Goal: Task Accomplishment & Management: Manage account settings

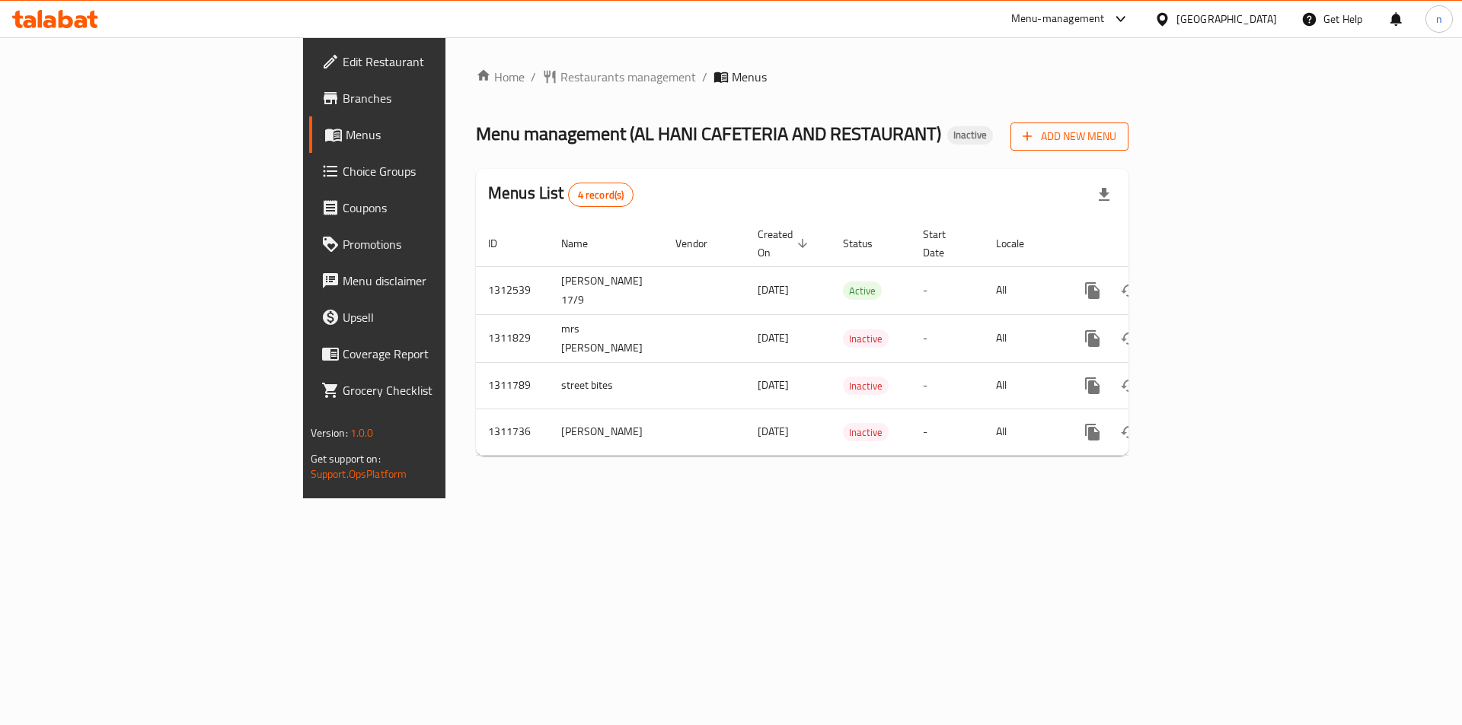
click at [1116, 134] on span "Add New Menu" at bounding box center [1069, 136] width 94 height 19
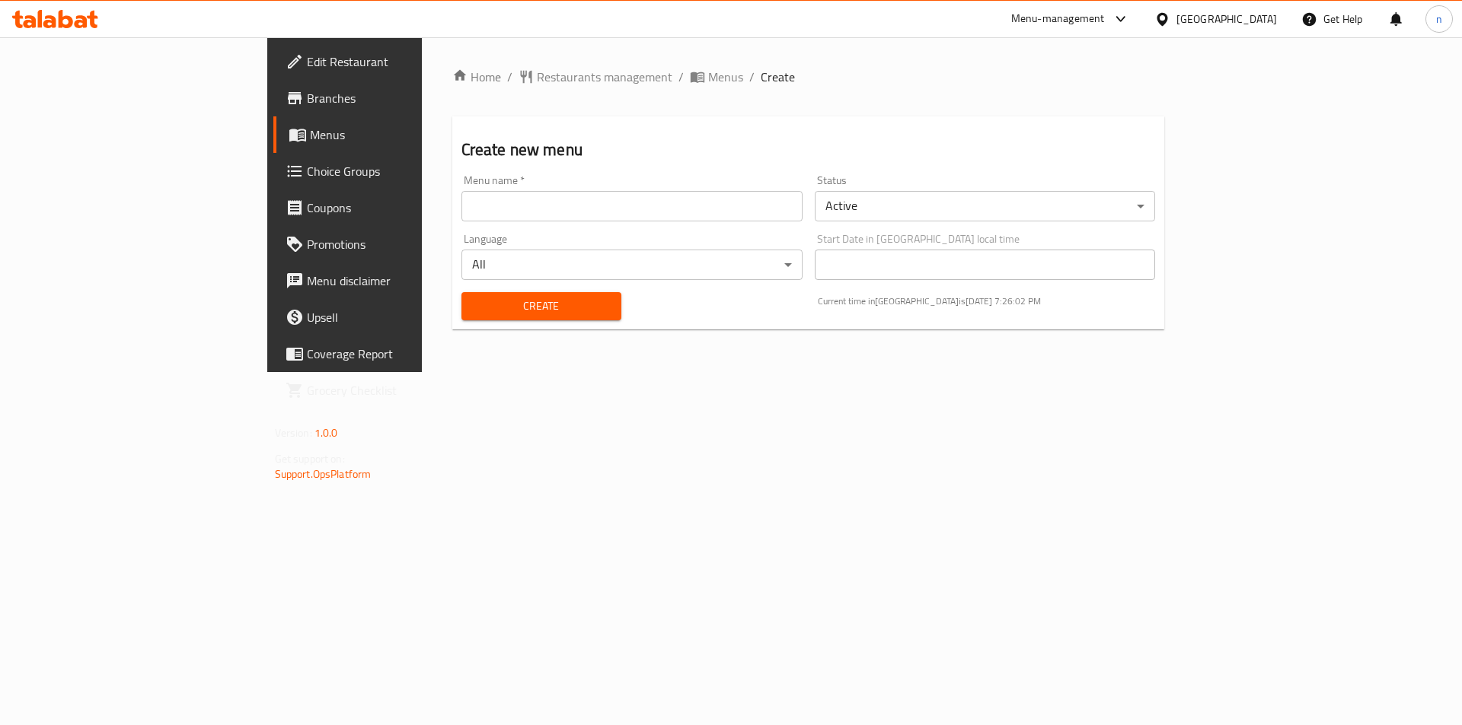
click at [461, 204] on input "text" at bounding box center [631, 206] width 341 height 30
click at [461, 206] on input "noorhan mohammed 17/9" at bounding box center [631, 206] width 341 height 30
type input "noorhan mohammed 17/9 second"
click at [473, 306] on span "Create" at bounding box center [540, 306] width 135 height 19
click at [708, 81] on span "Menus" at bounding box center [725, 77] width 35 height 18
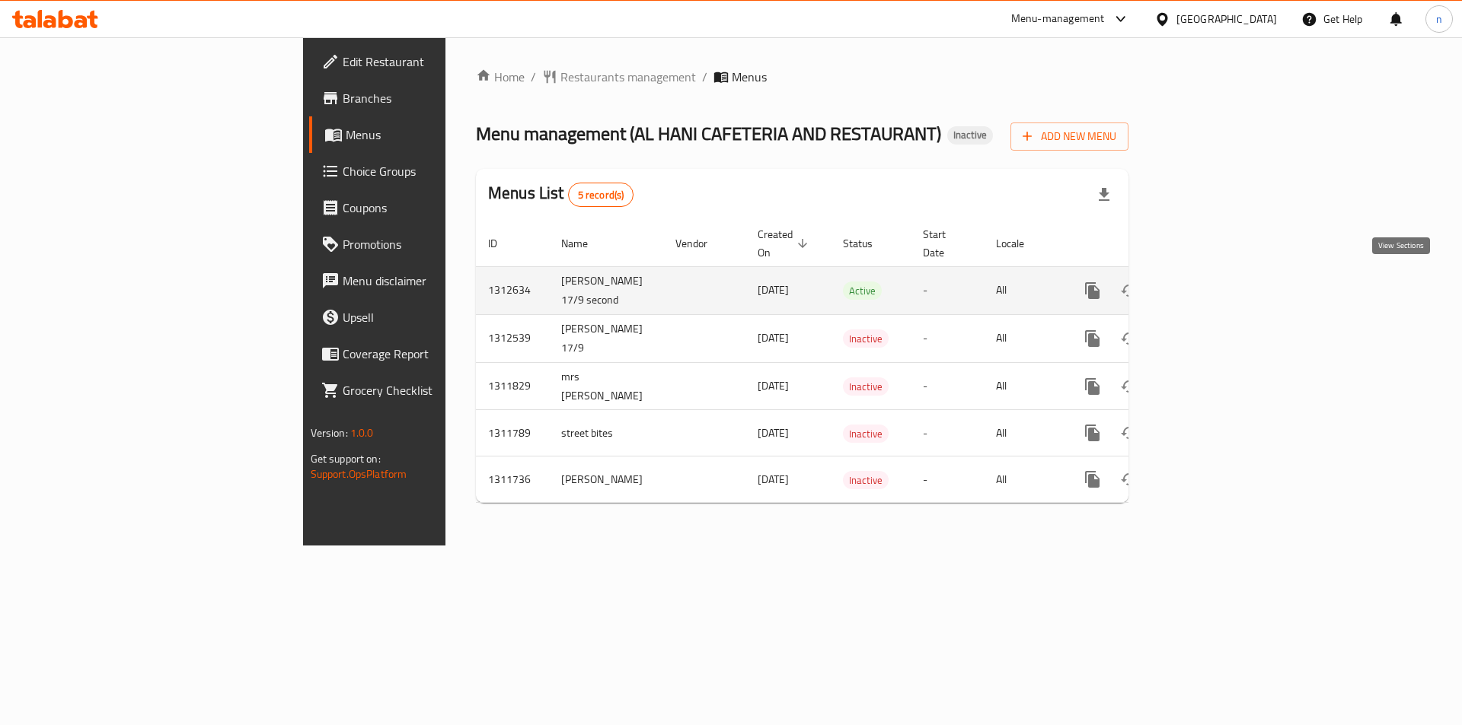
click at [1211, 285] on icon "enhanced table" at bounding box center [1202, 291] width 18 height 18
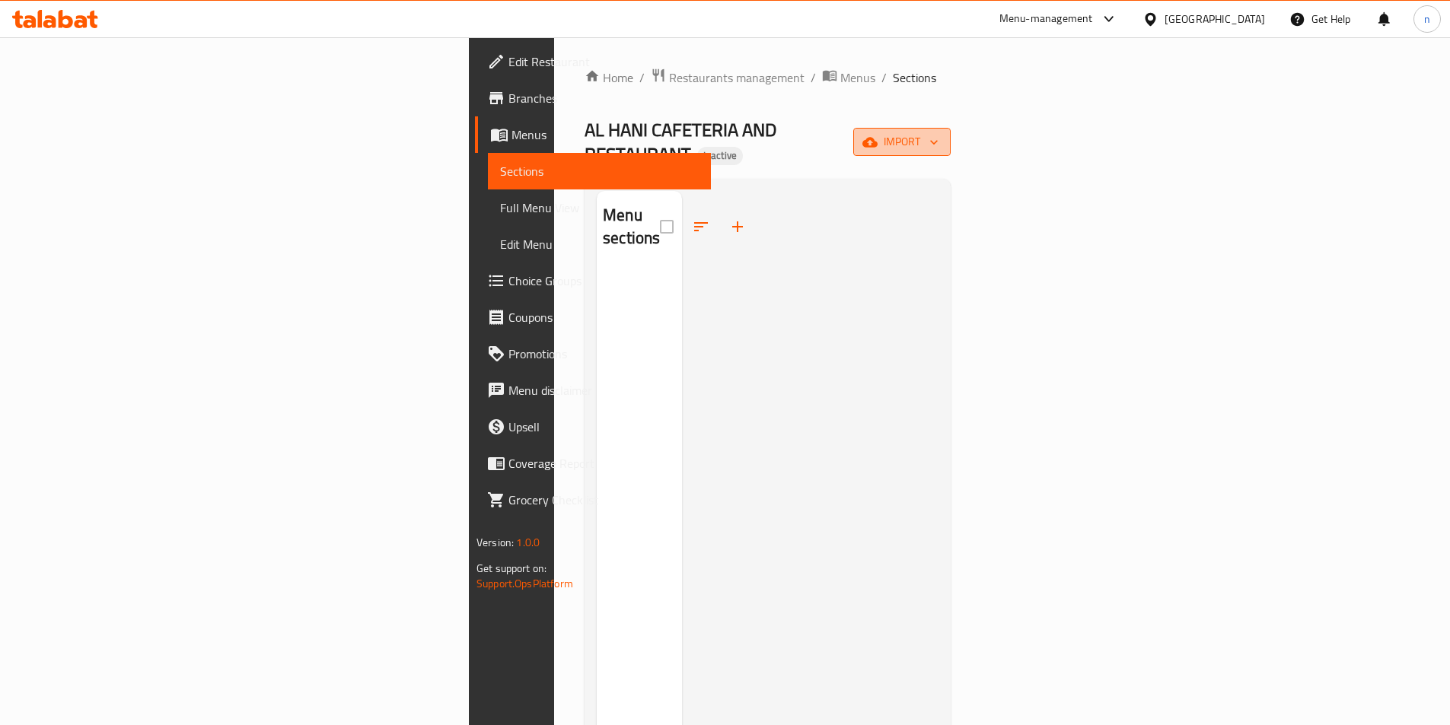
click at [942, 135] on icon "button" at bounding box center [933, 142] width 15 height 15
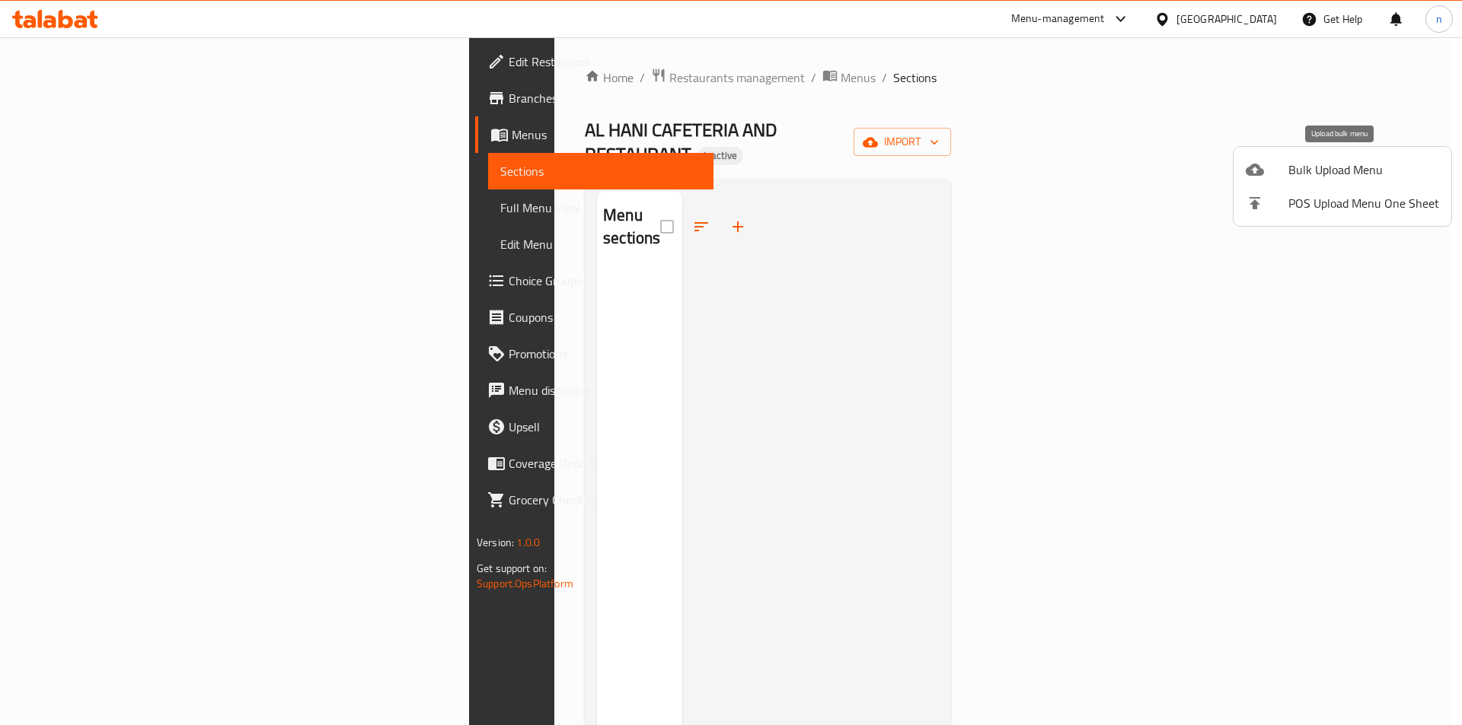
click at [1344, 168] on span "Bulk Upload Menu" at bounding box center [1363, 170] width 151 height 18
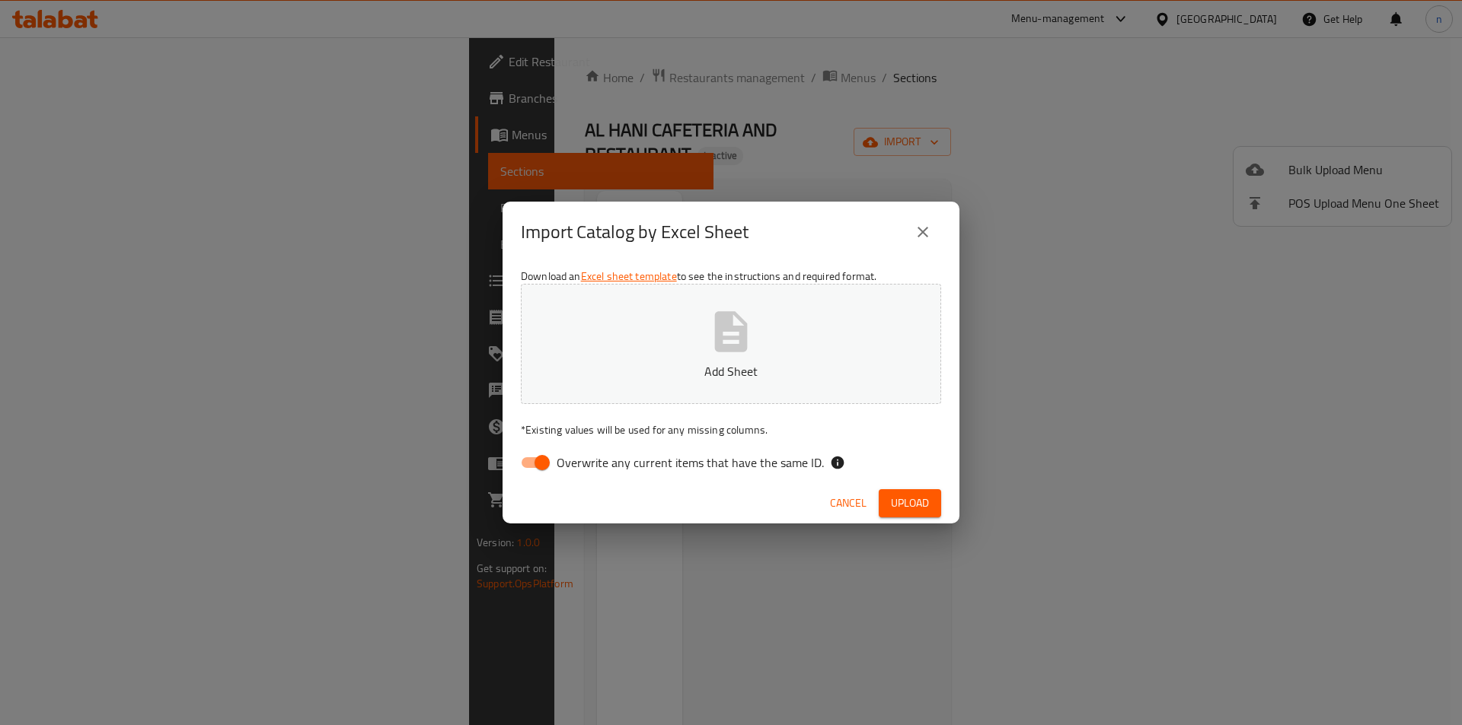
click at [532, 464] on input "Overwrite any current items that have the same ID." at bounding box center [542, 462] width 87 height 29
checkbox input "false"
click at [913, 502] on span "Upload" at bounding box center [910, 503] width 38 height 19
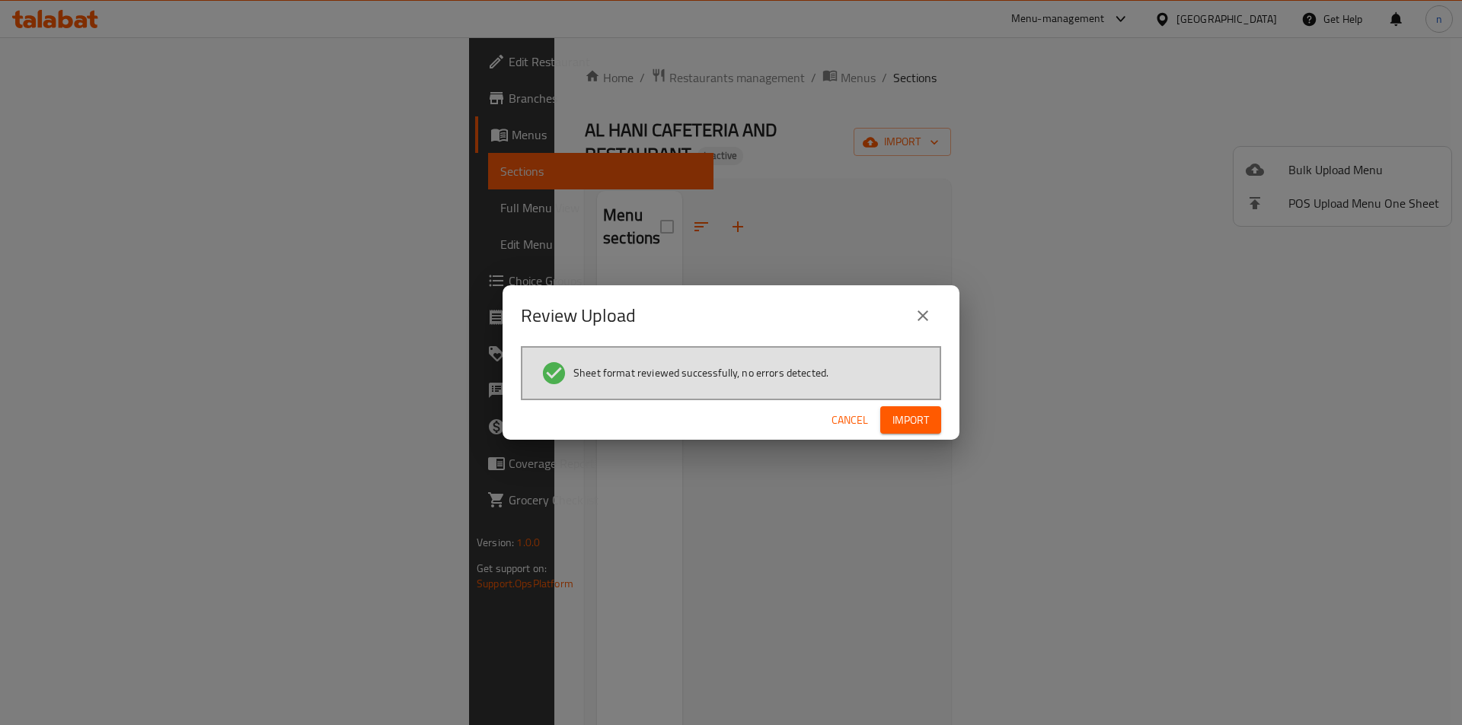
click at [913, 420] on span "Import" at bounding box center [910, 420] width 37 height 19
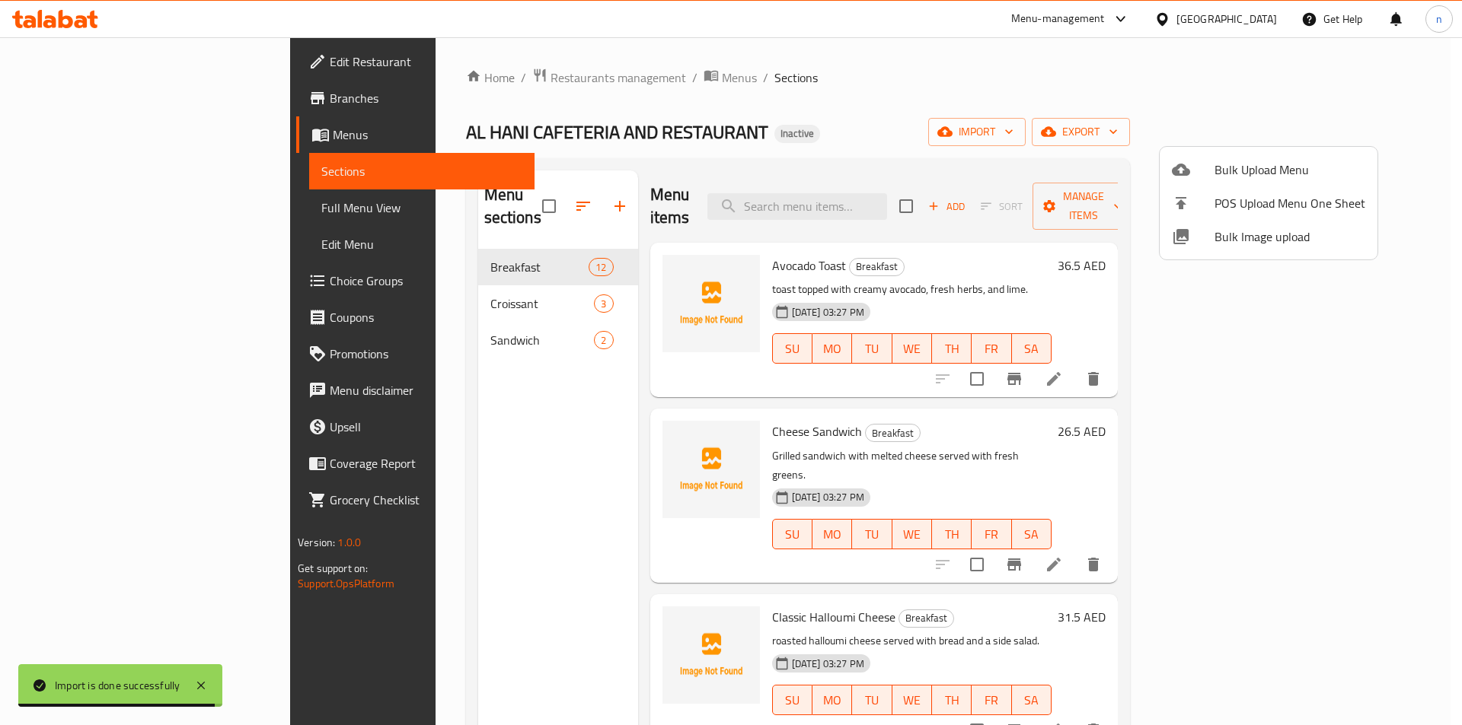
click at [1122, 99] on div at bounding box center [731, 362] width 1462 height 725
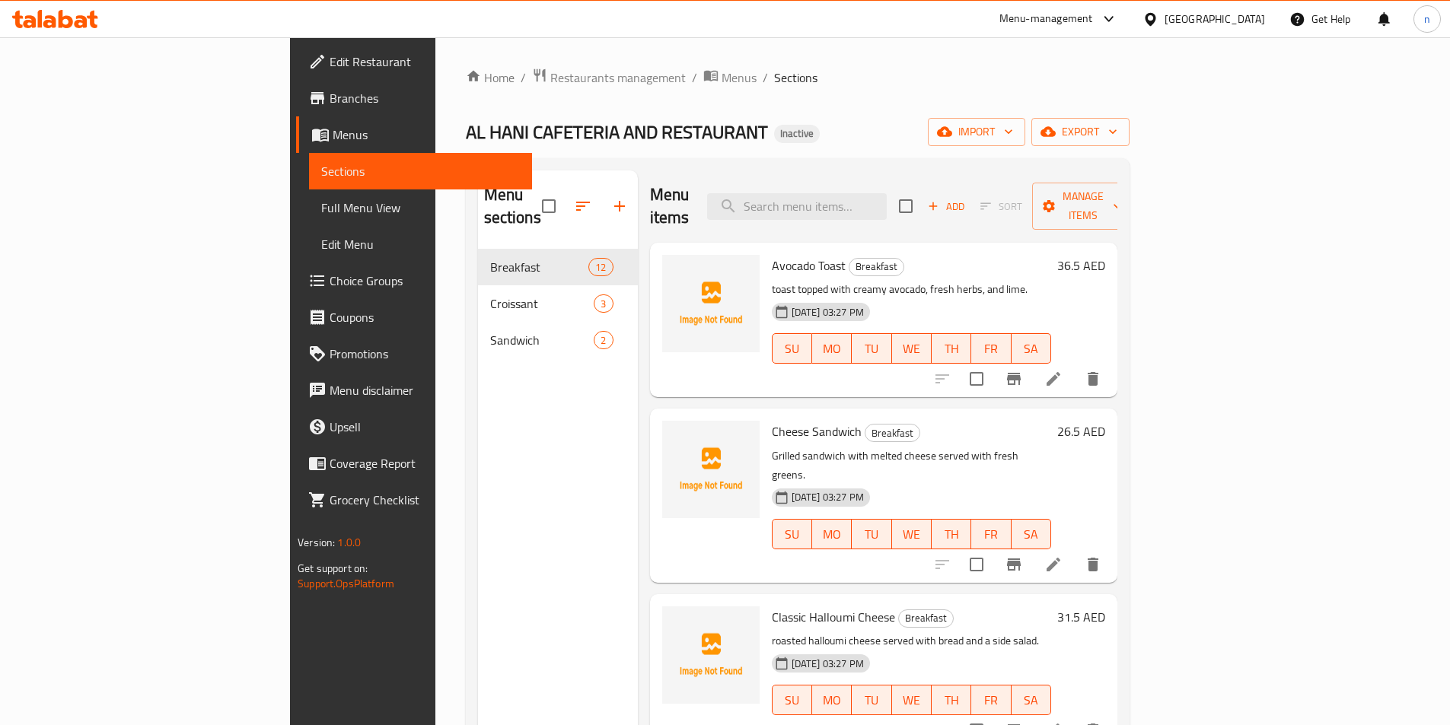
click at [321, 206] on span "Full Menu View" at bounding box center [420, 208] width 199 height 18
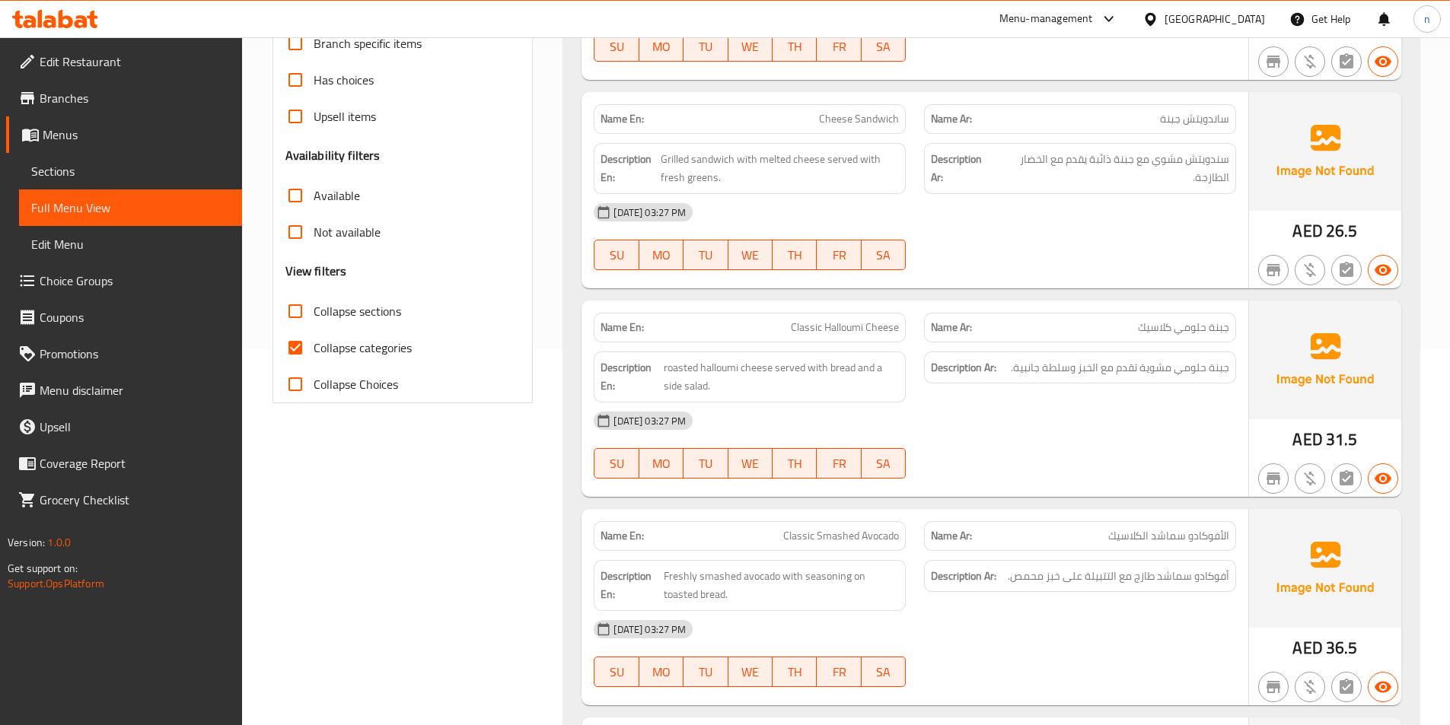
scroll to position [381, 0]
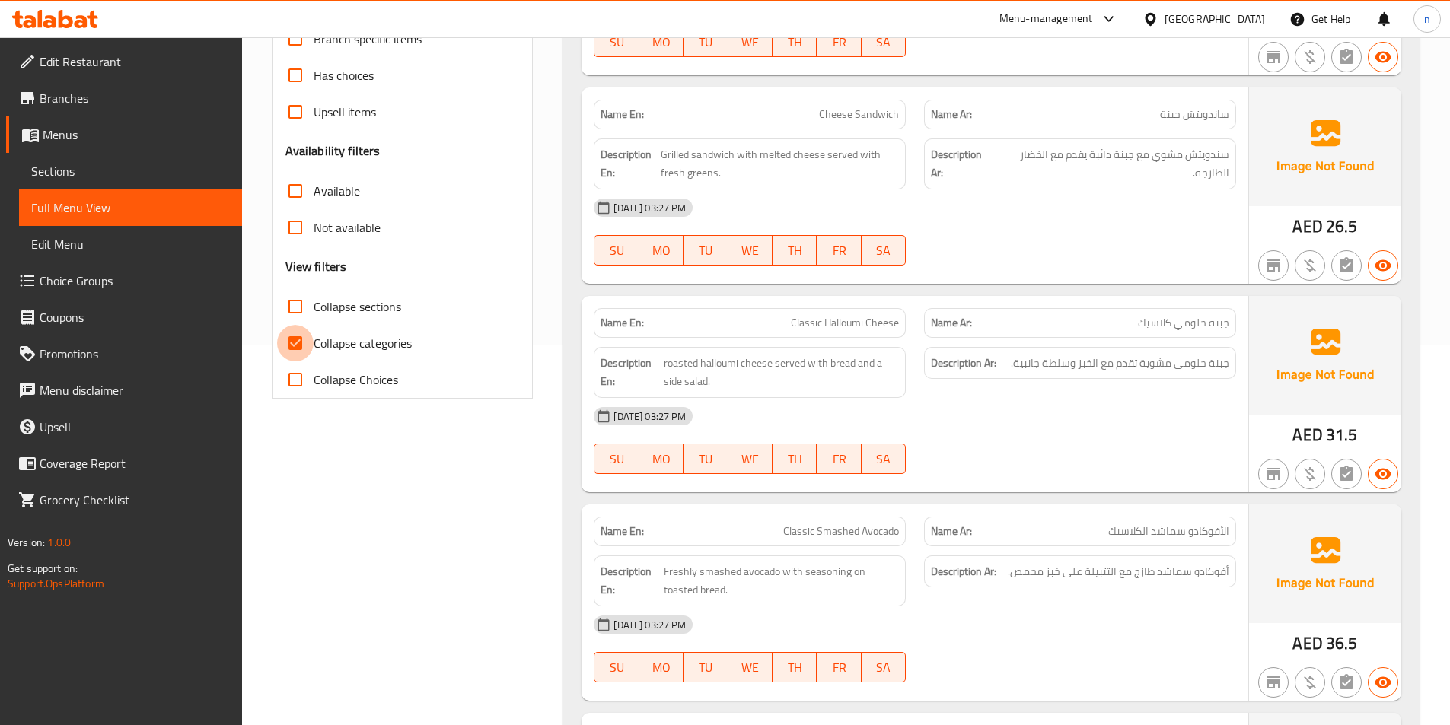
click at [292, 362] on input "Collapse categories" at bounding box center [295, 343] width 37 height 37
checkbox input "false"
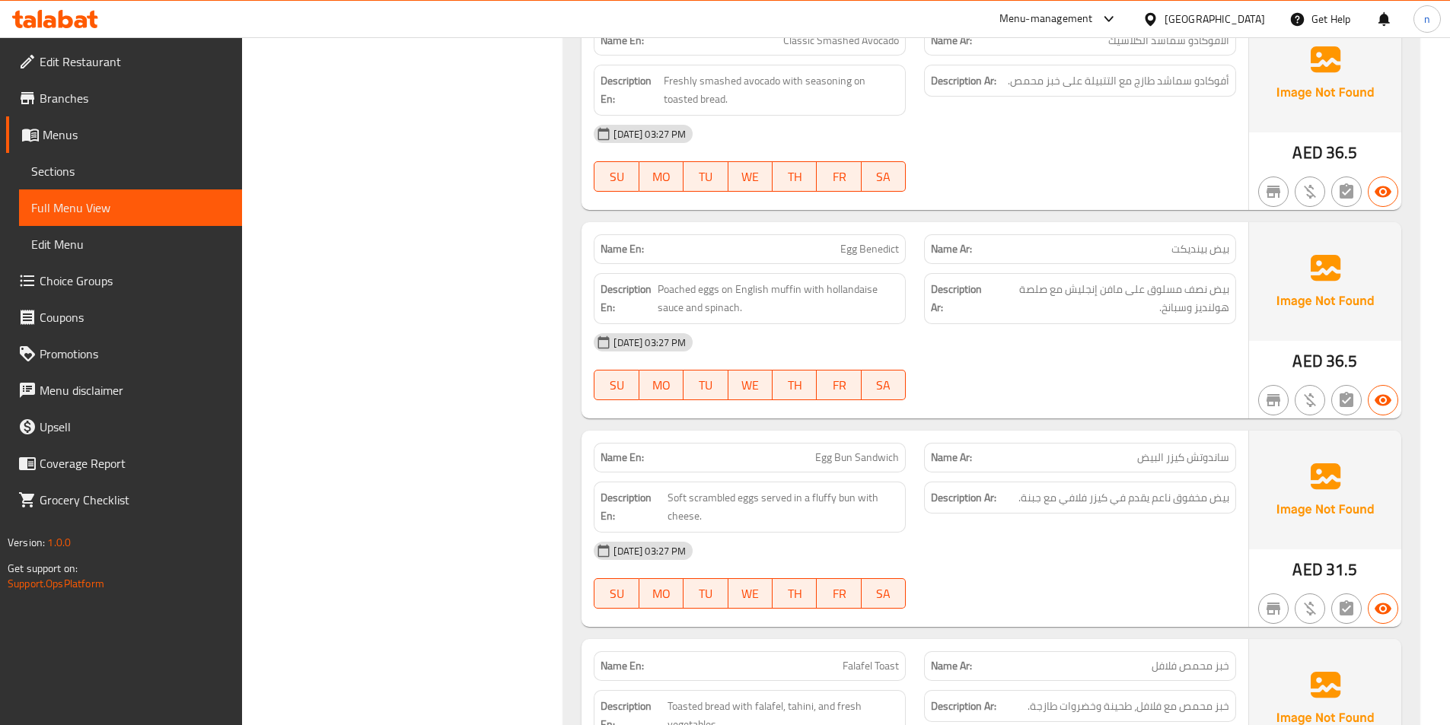
scroll to position [837, 0]
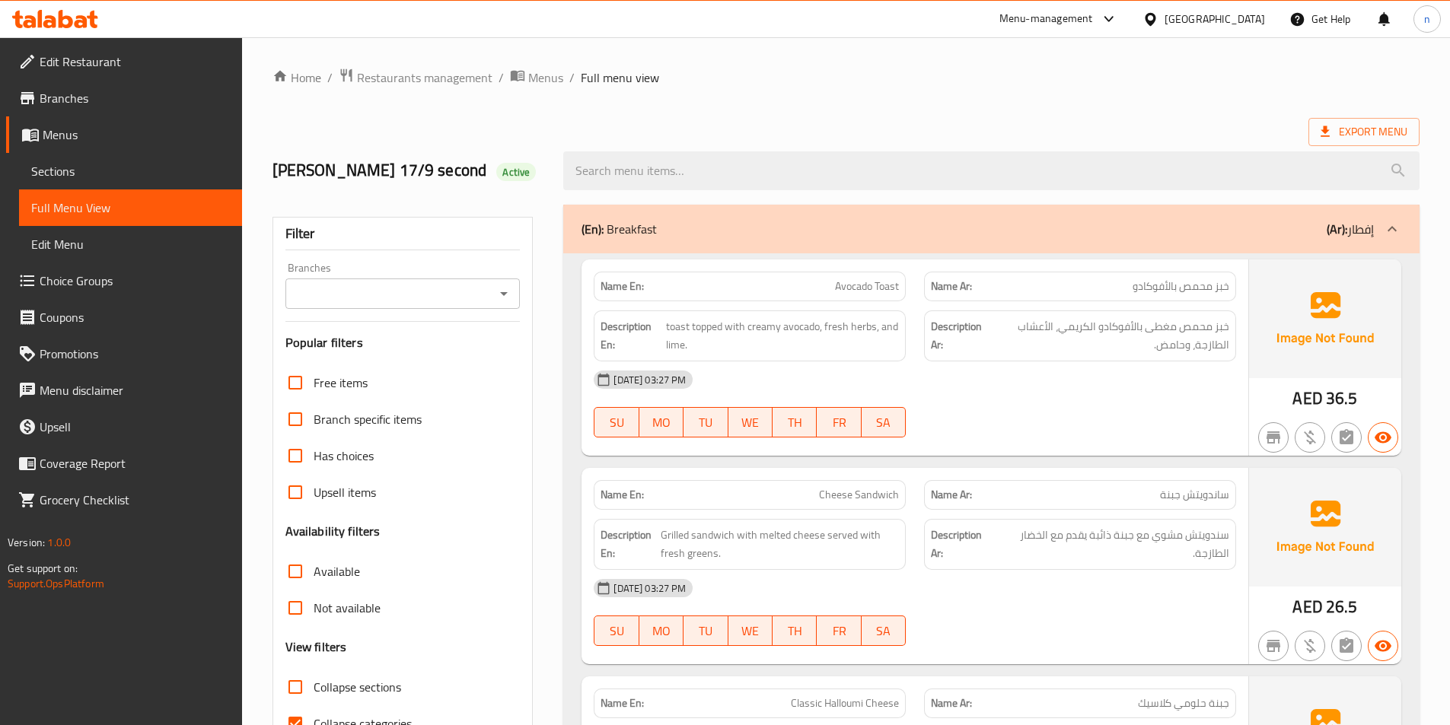
click at [65, 169] on span "Sections" at bounding box center [130, 171] width 199 height 18
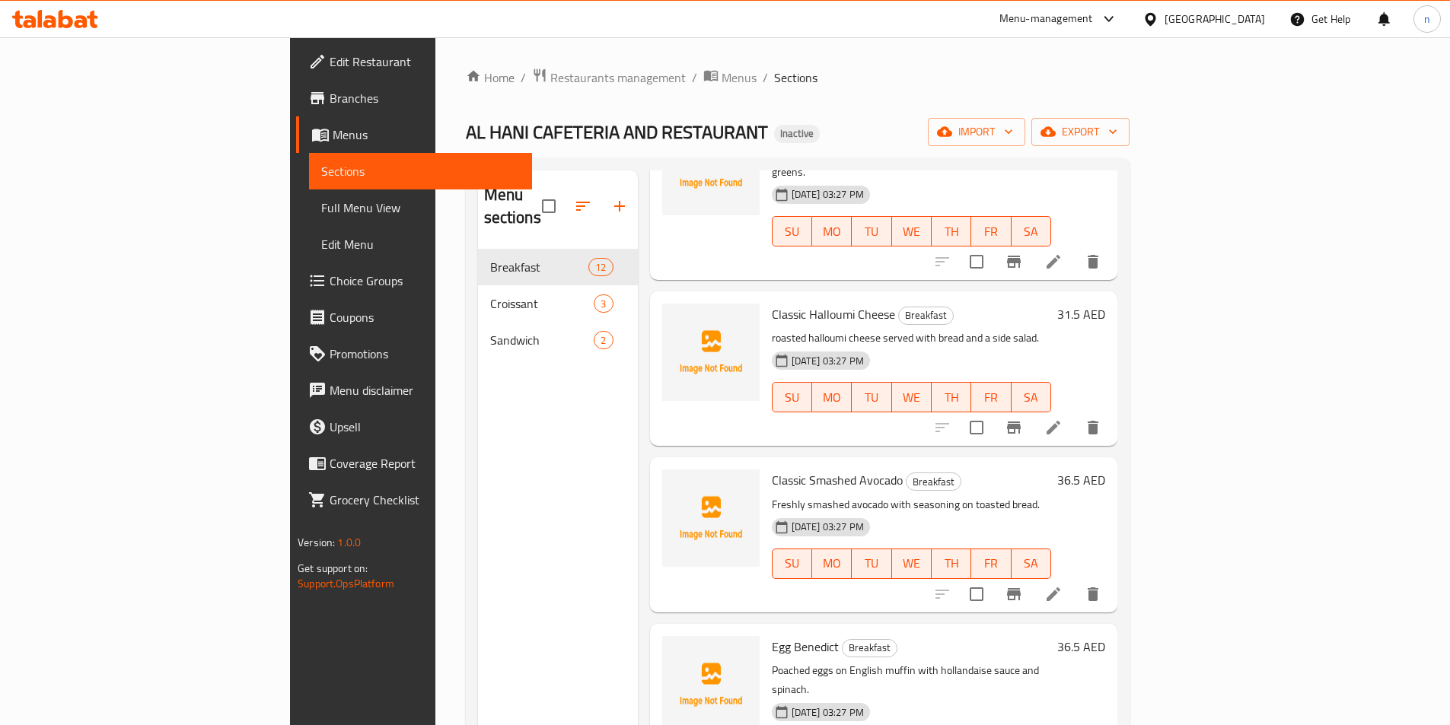
scroll to position [304, 0]
click at [1063, 584] on icon at bounding box center [1053, 593] width 18 height 18
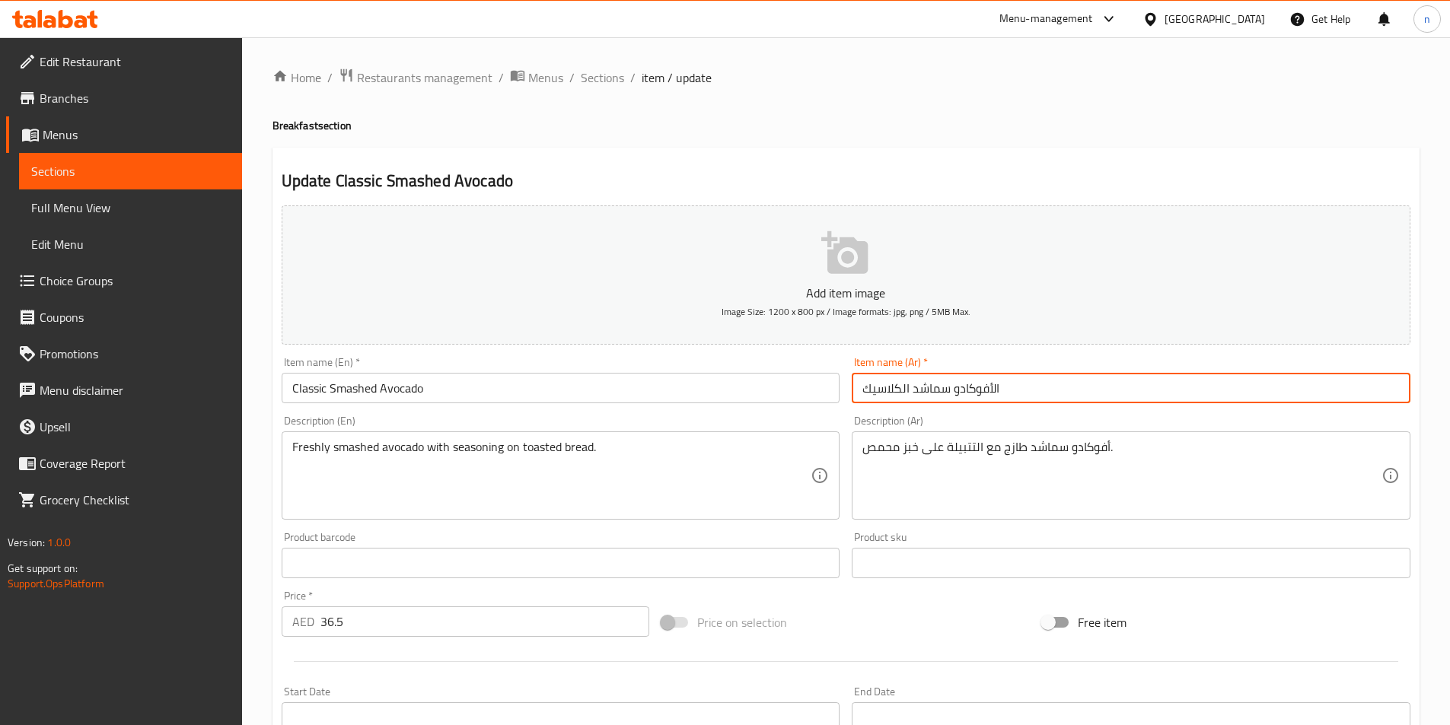
drag, startPoint x: 993, startPoint y: 387, endPoint x: 1003, endPoint y: 386, distance: 9.9
click at [1003, 386] on input "الأفوكادو سماشد الكلاسيك" at bounding box center [1131, 388] width 559 height 30
click at [908, 391] on input "أفوكادو سماشد الكلاسيك" at bounding box center [1131, 388] width 559 height 30
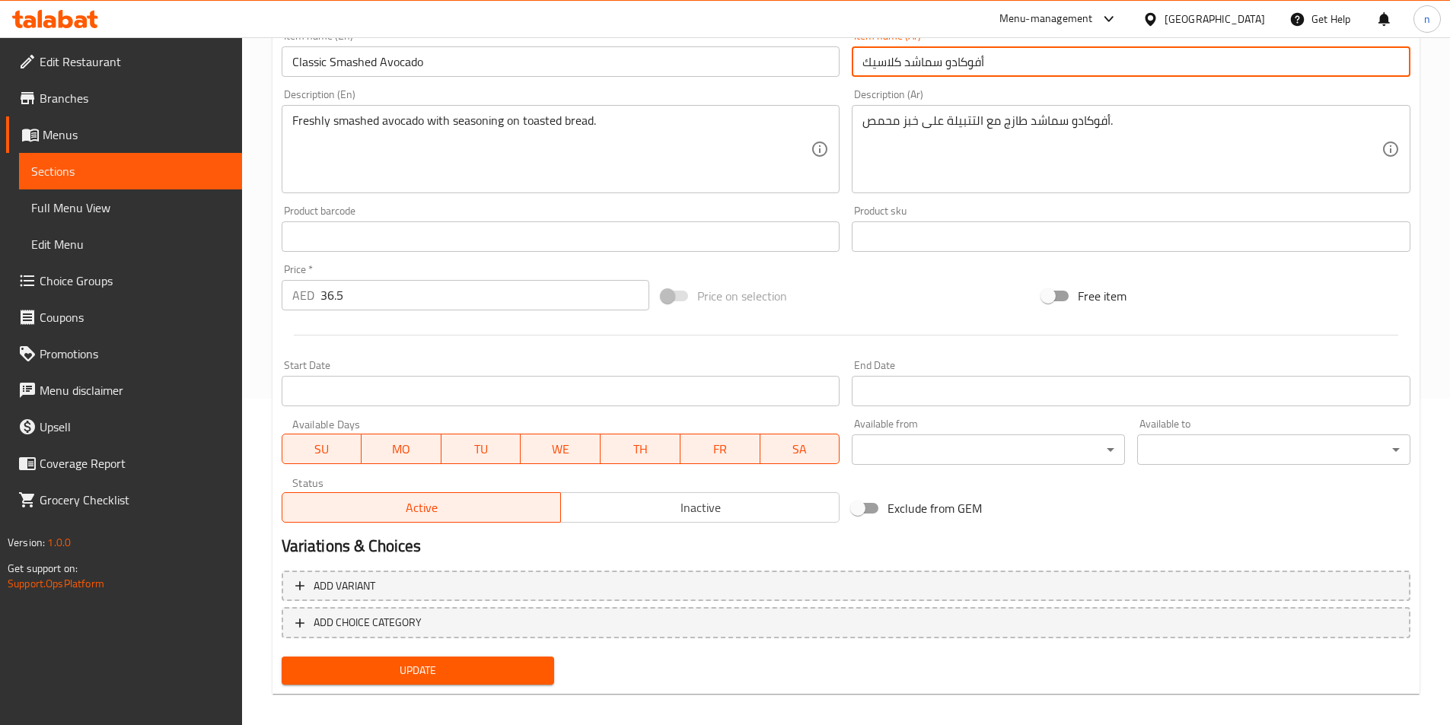
scroll to position [338, 0]
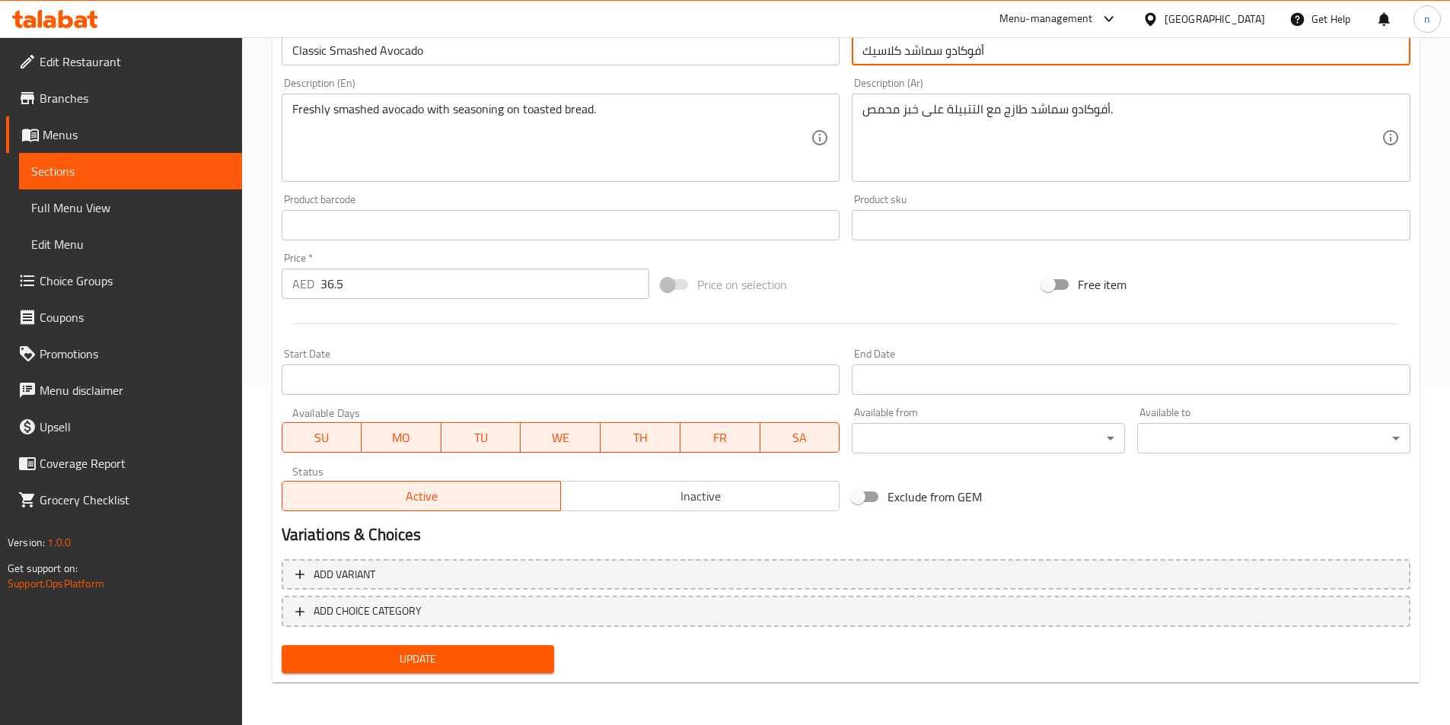
type input "أفوكادو سماشد كلاسيك"
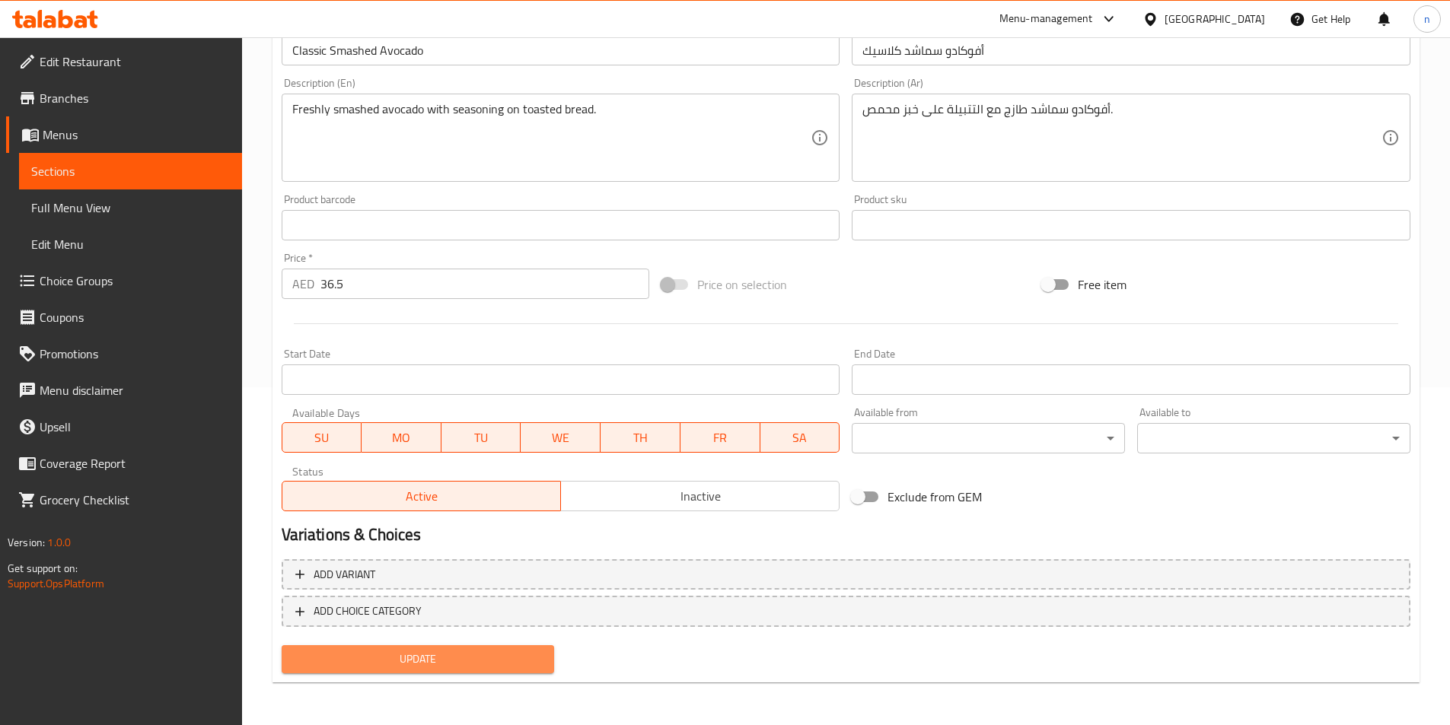
click at [392, 660] on span "Update" at bounding box center [418, 659] width 249 height 19
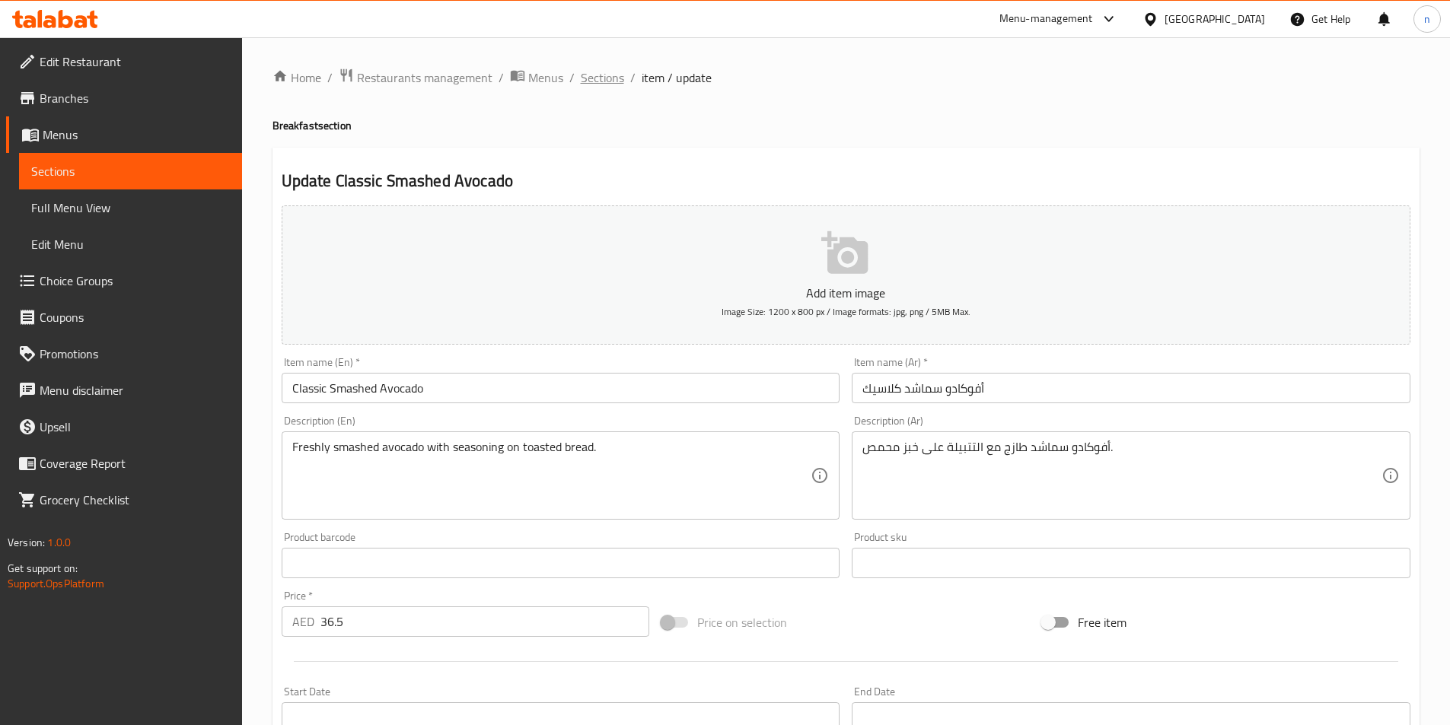
click at [607, 81] on span "Sections" at bounding box center [602, 78] width 43 height 18
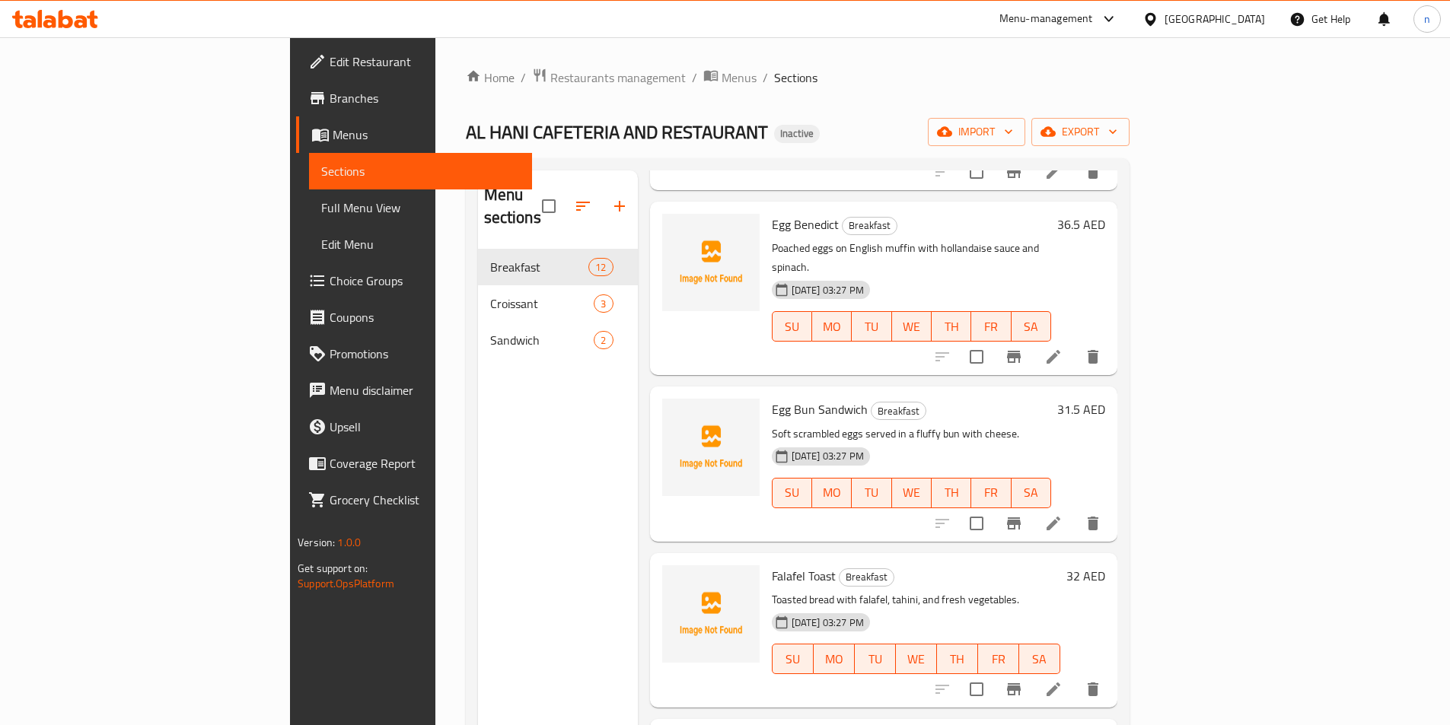
scroll to position [761, 0]
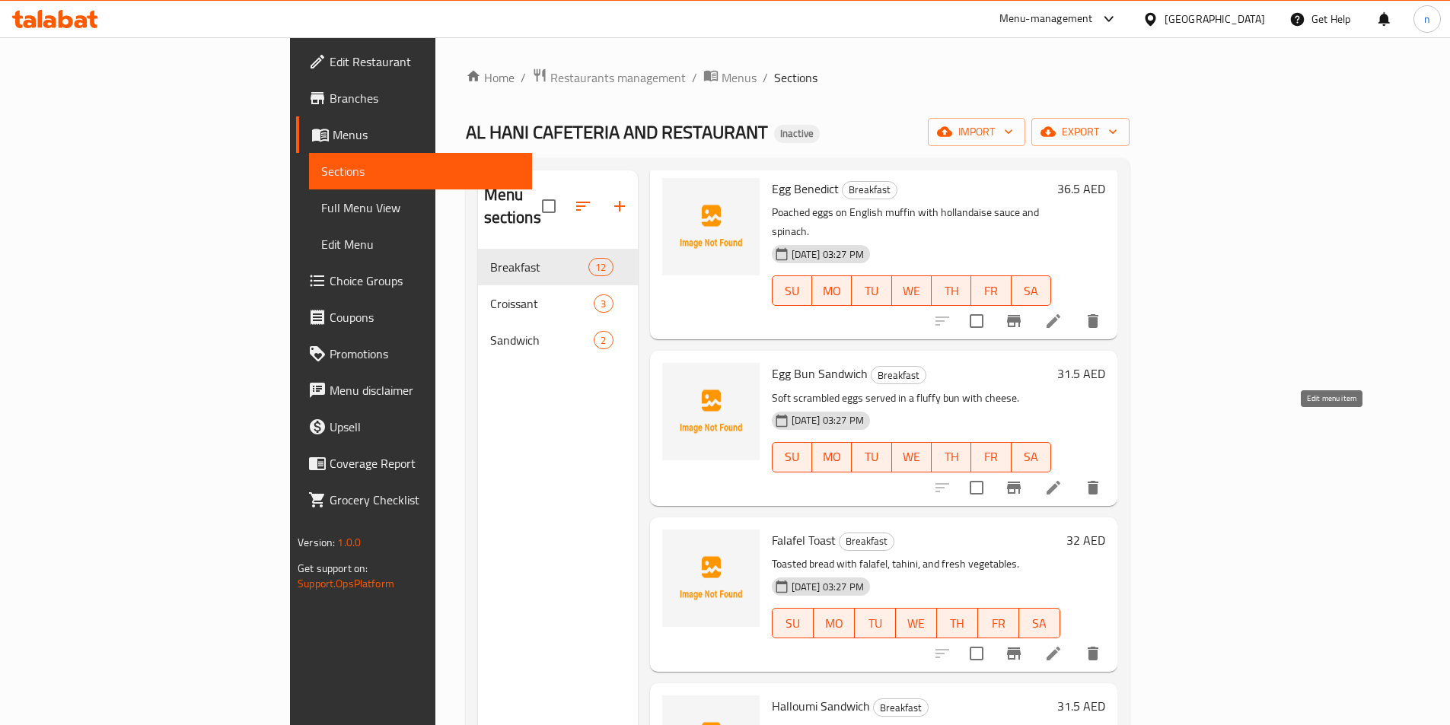
click at [1060, 481] on icon at bounding box center [1054, 488] width 14 height 14
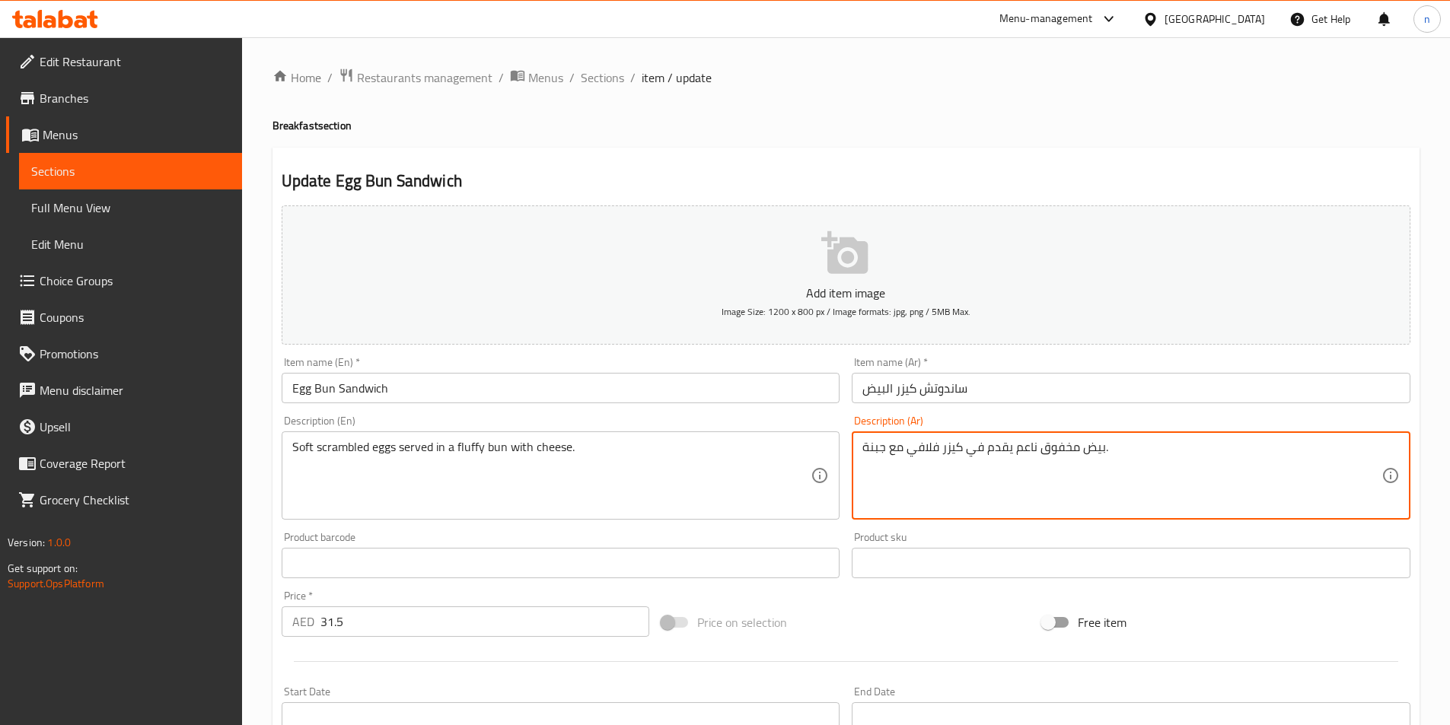
drag, startPoint x: 1035, startPoint y: 445, endPoint x: 1017, endPoint y: 452, distance: 19.5
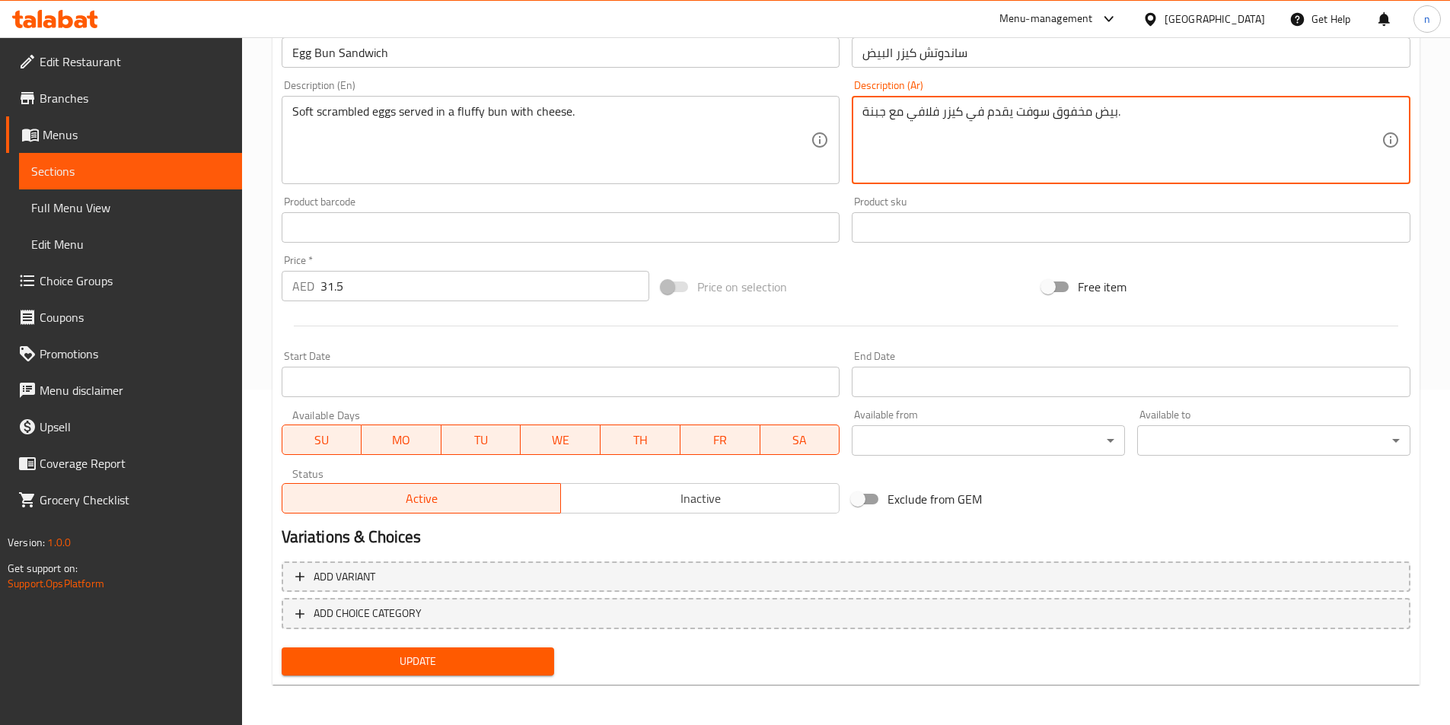
scroll to position [338, 0]
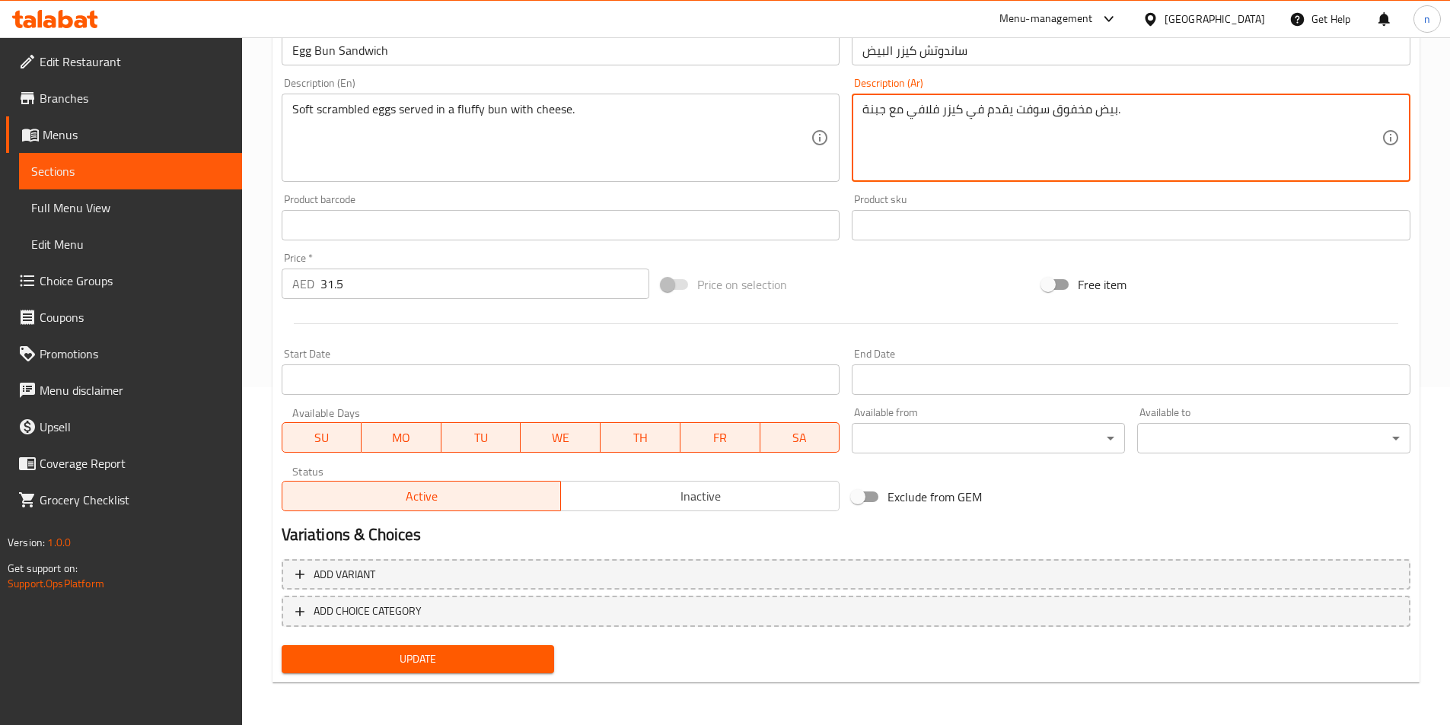
type textarea "بيض مخفوق سوفت يقدم في كيزر فلافي مع جبنة."
click at [440, 667] on span "Update" at bounding box center [418, 659] width 249 height 19
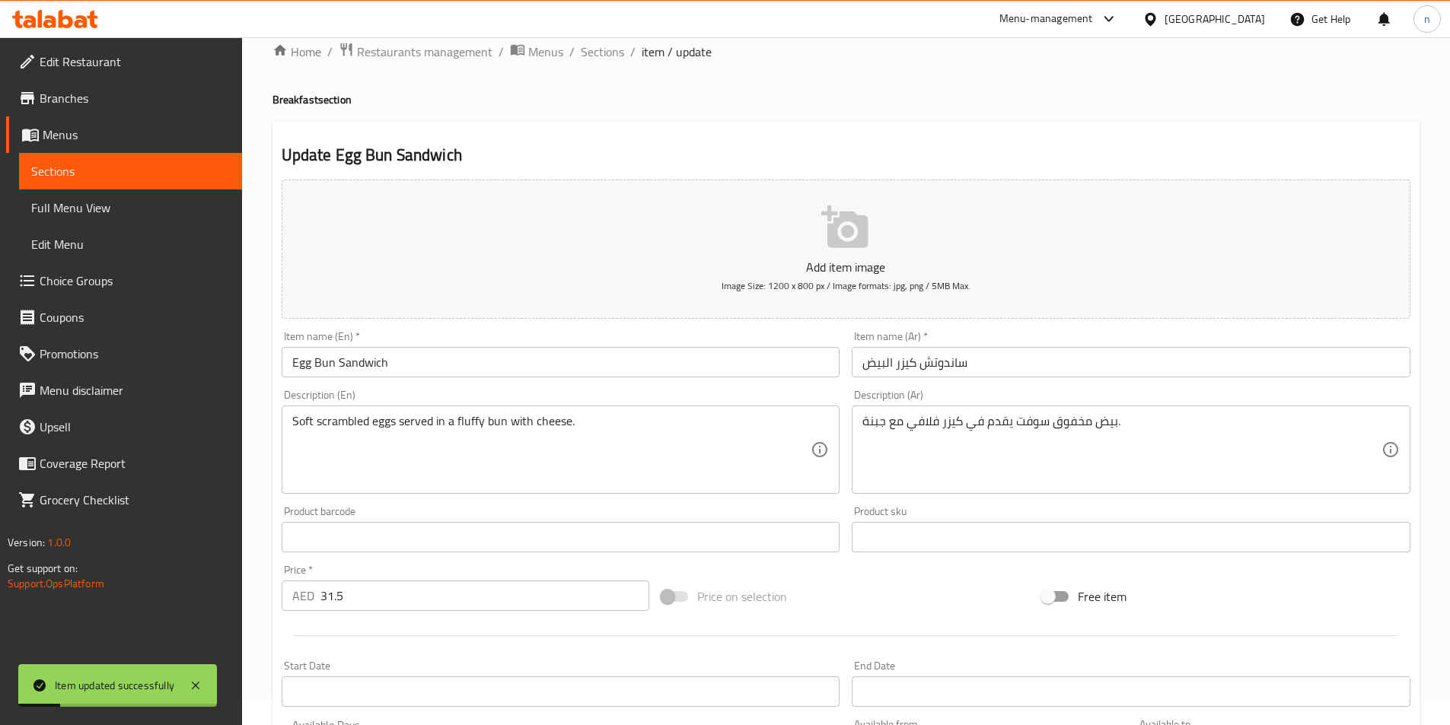
scroll to position [0, 0]
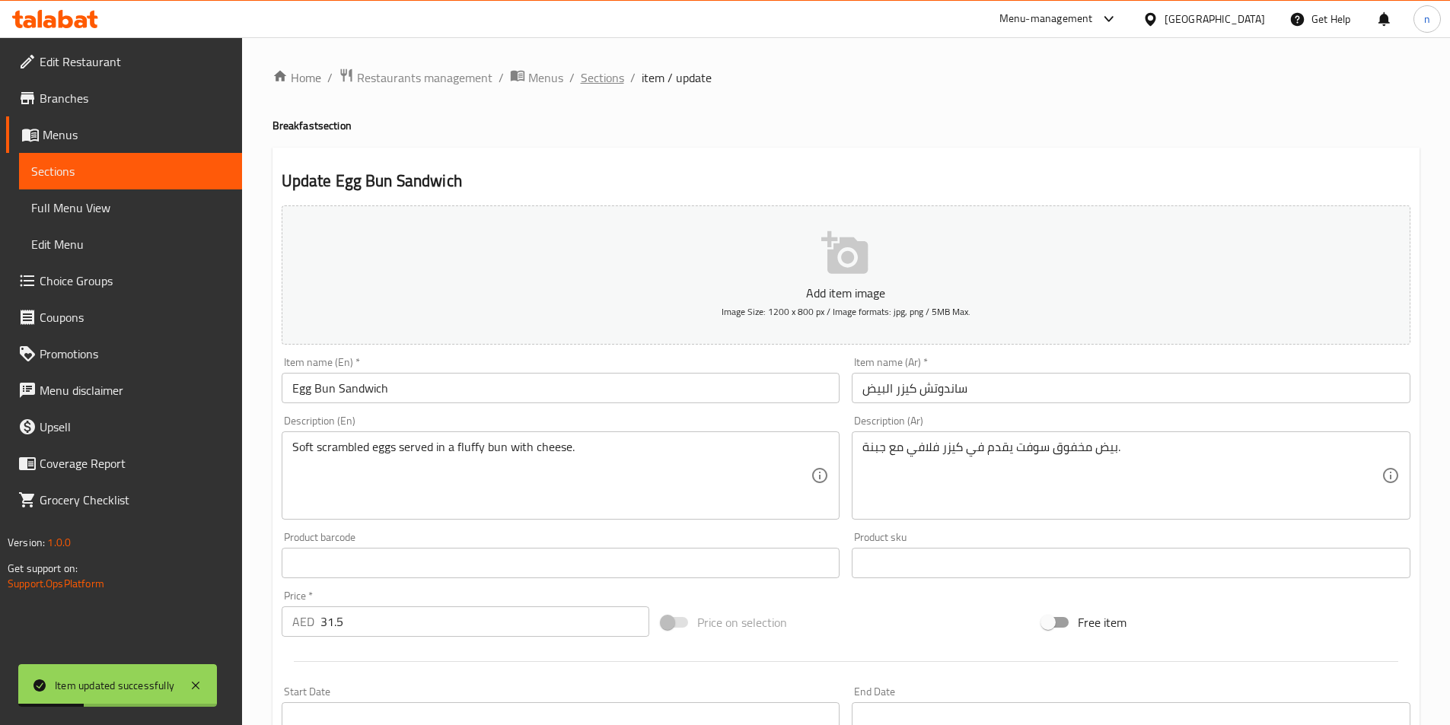
click at [597, 78] on span "Sections" at bounding box center [602, 78] width 43 height 18
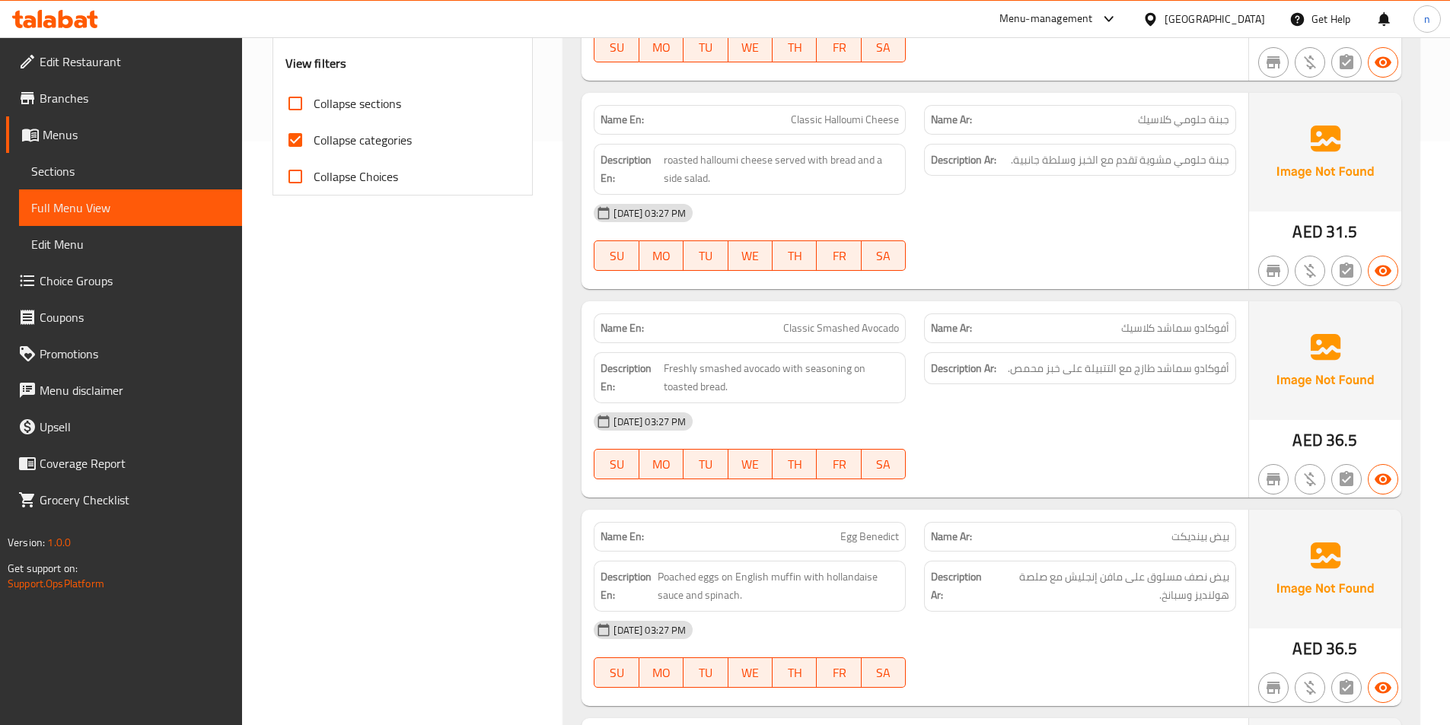
scroll to position [609, 0]
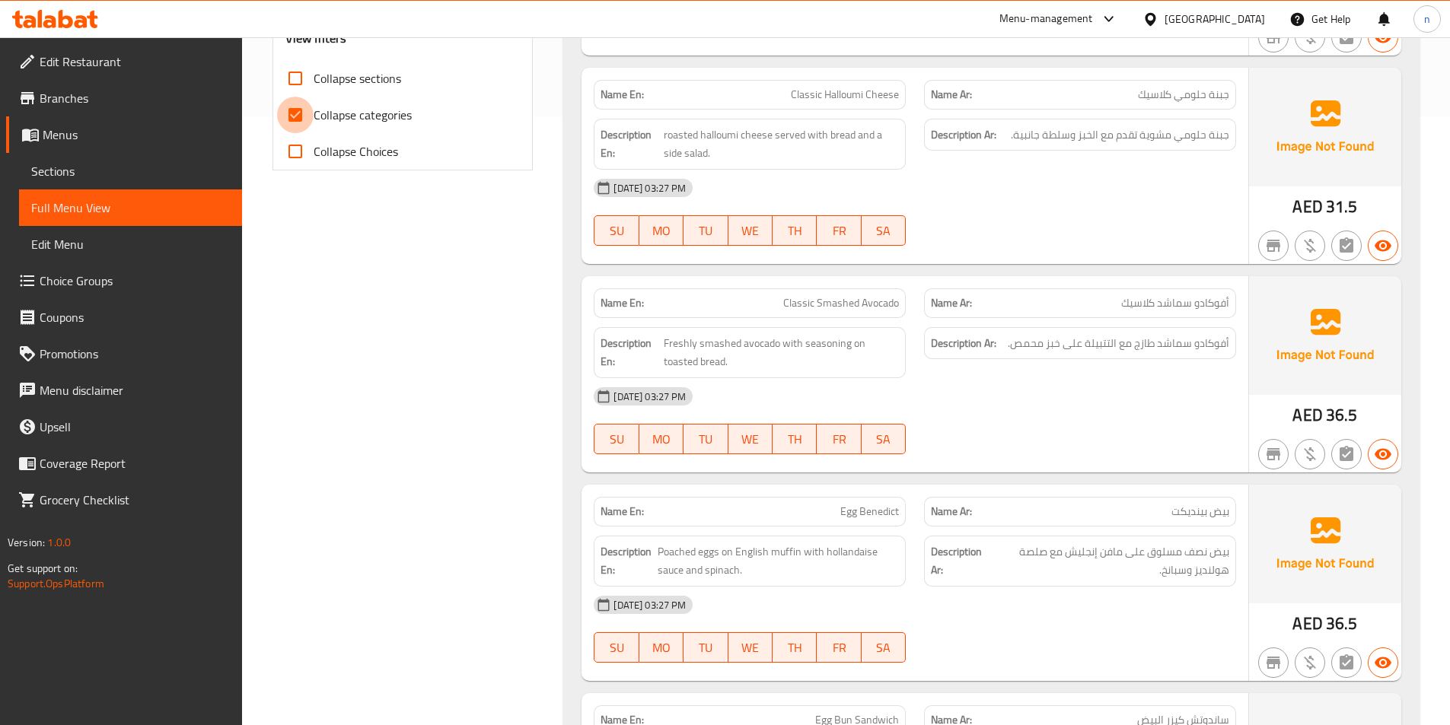
click at [295, 133] on input "Collapse categories" at bounding box center [295, 115] width 37 height 37
checkbox input "false"
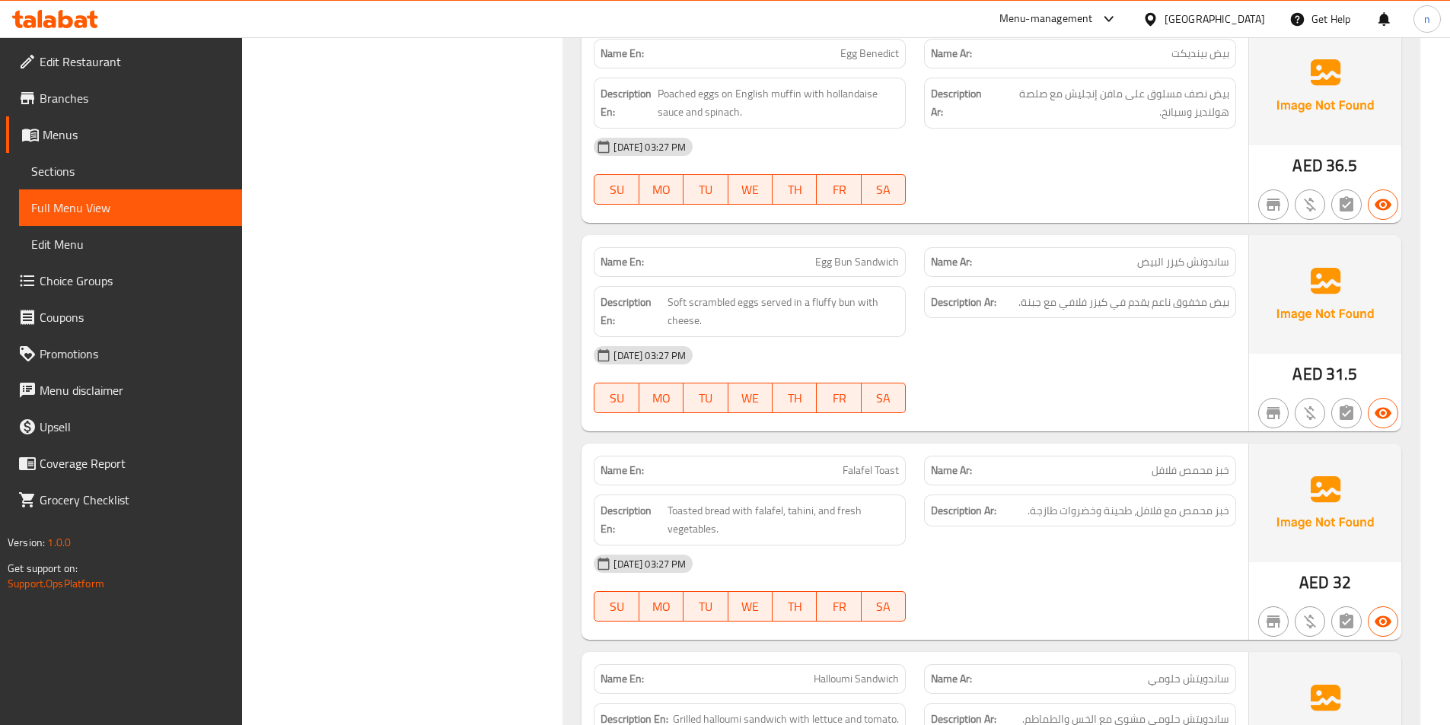
scroll to position [1218, 0]
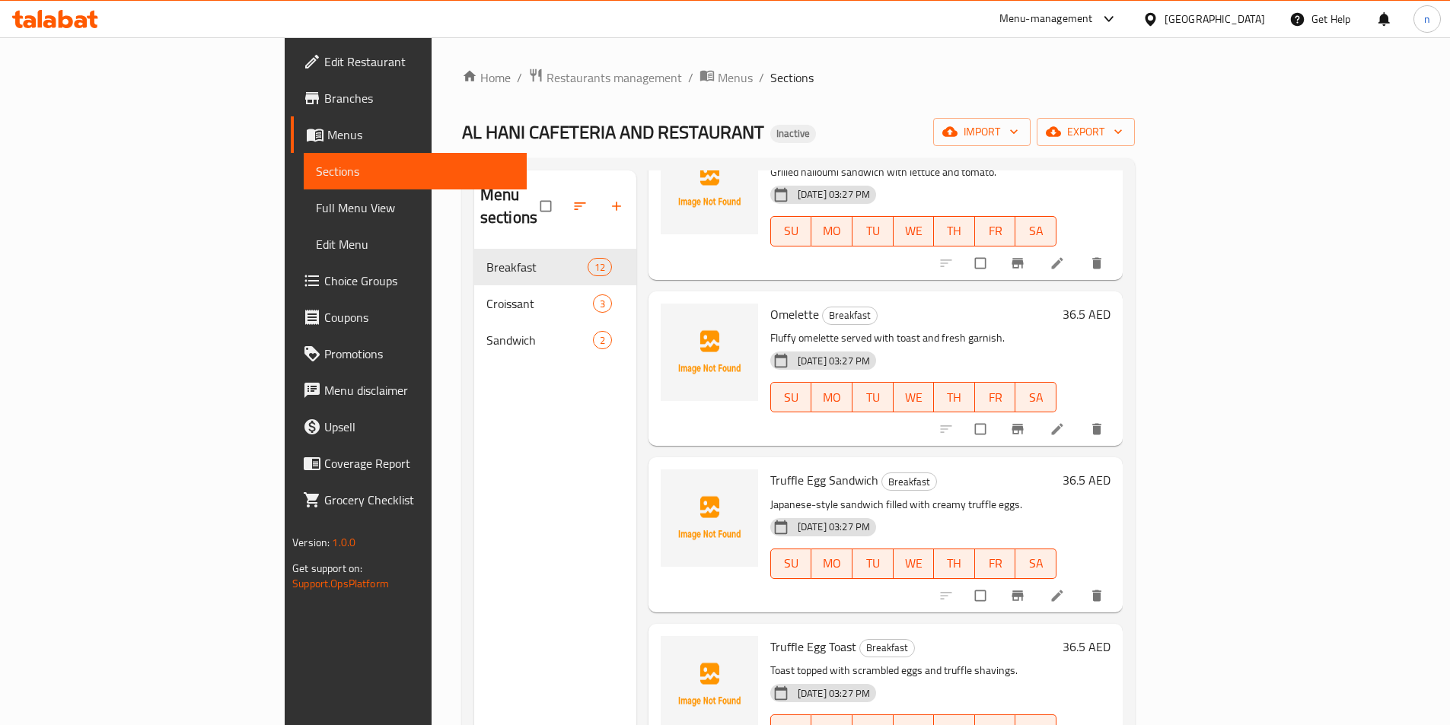
scroll to position [1308, 0]
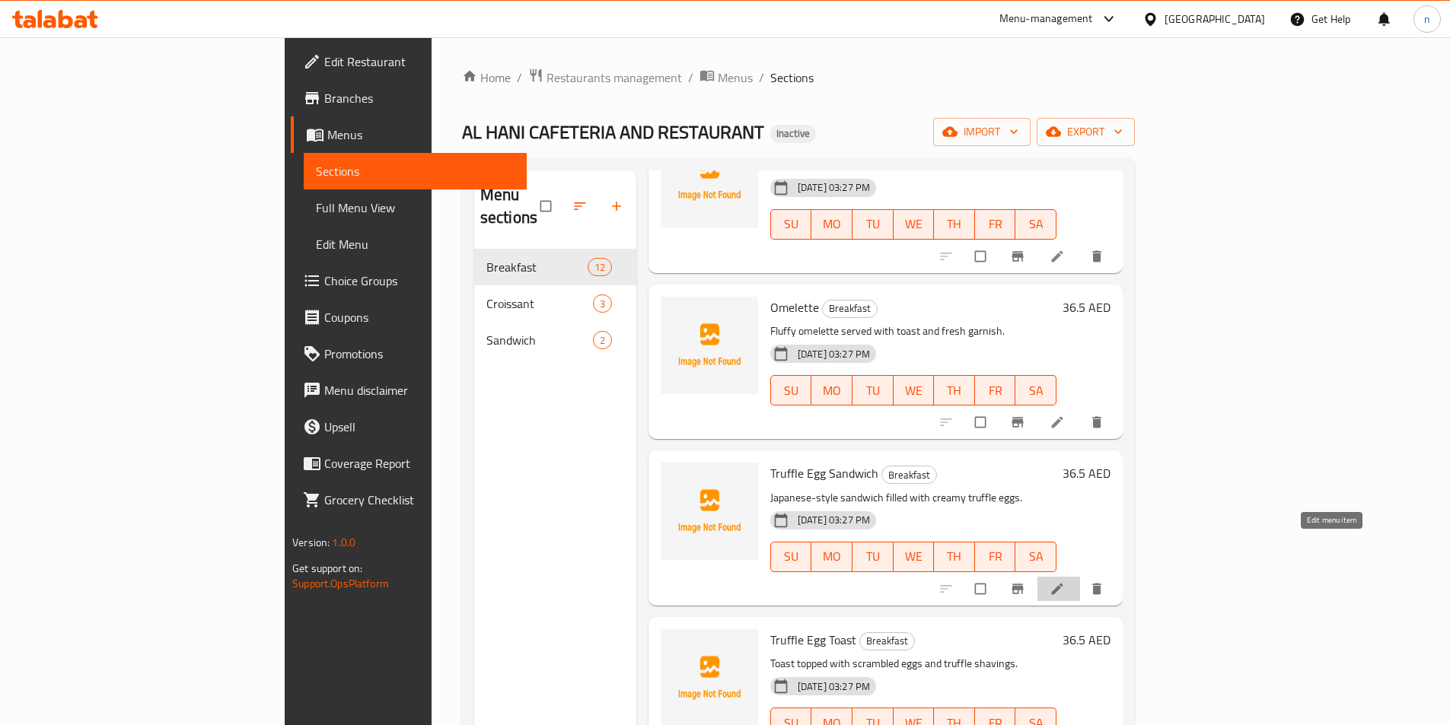
click at [1063, 583] on icon at bounding box center [1056, 588] width 11 height 11
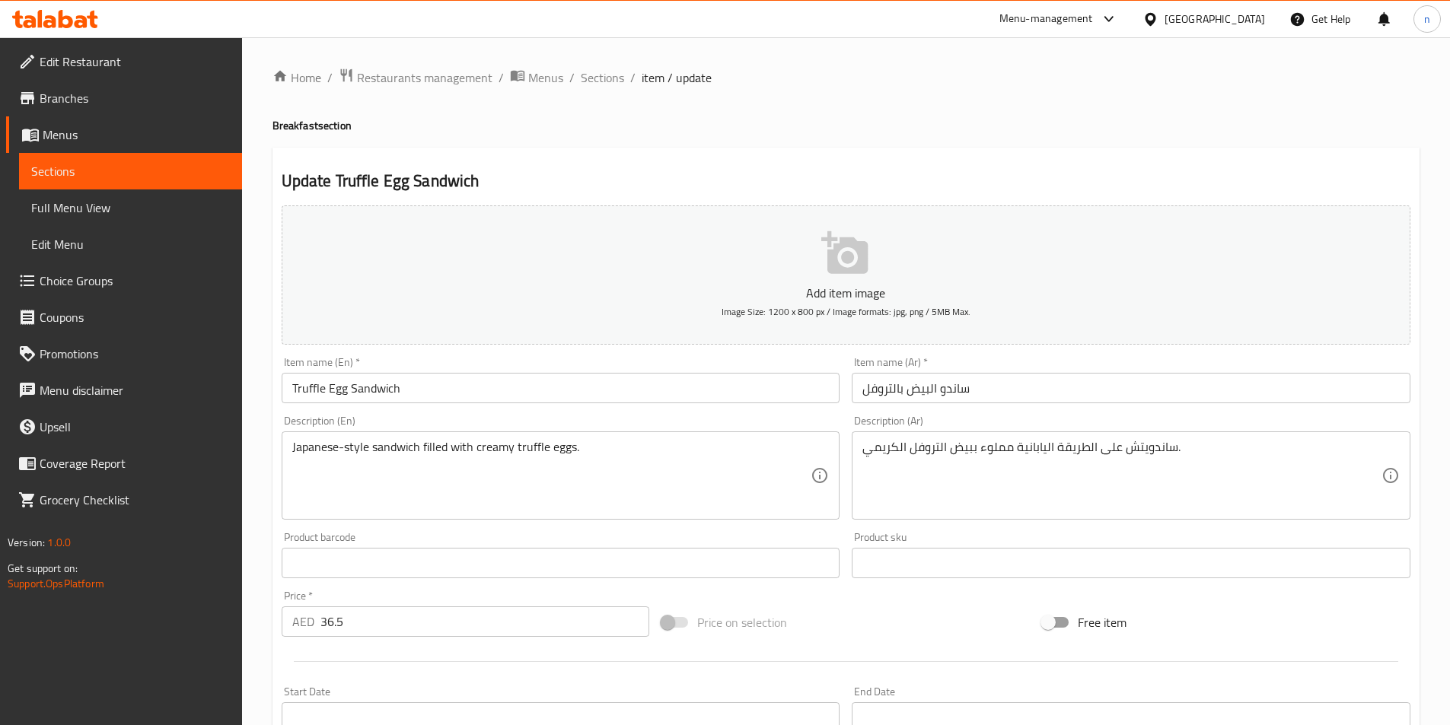
click at [939, 389] on input "ساندو البيض بالتروفل" at bounding box center [1131, 388] width 559 height 30
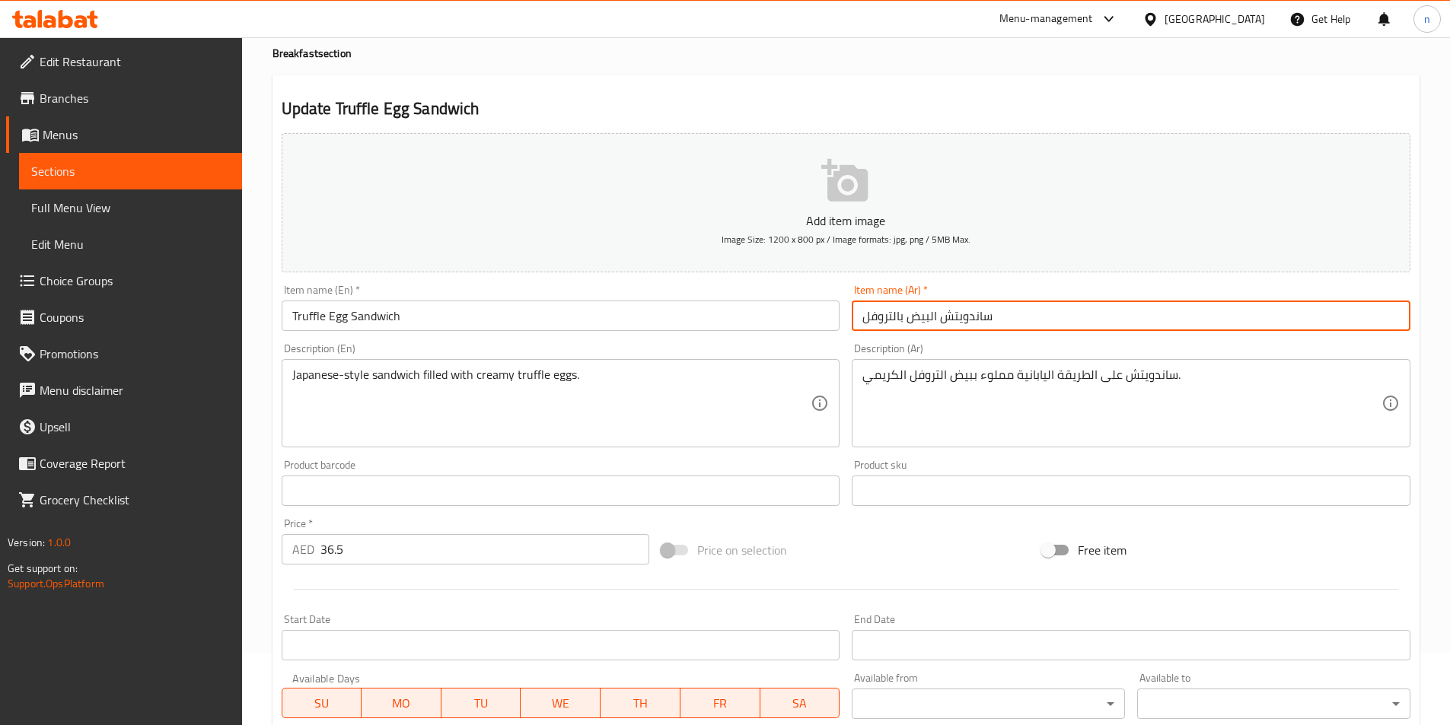
scroll to position [338, 0]
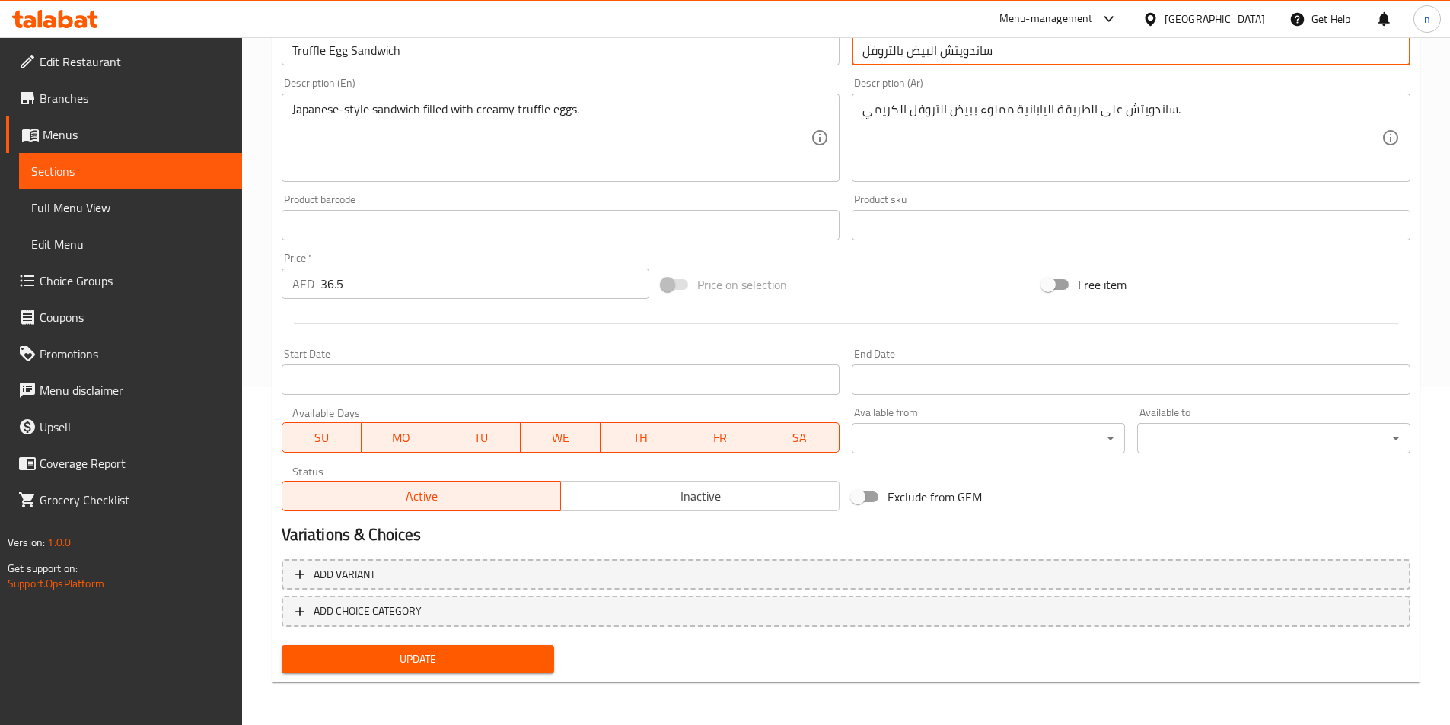
type input "ساندويتش البيض بالتروفل"
click at [402, 664] on span "Update" at bounding box center [418, 659] width 249 height 19
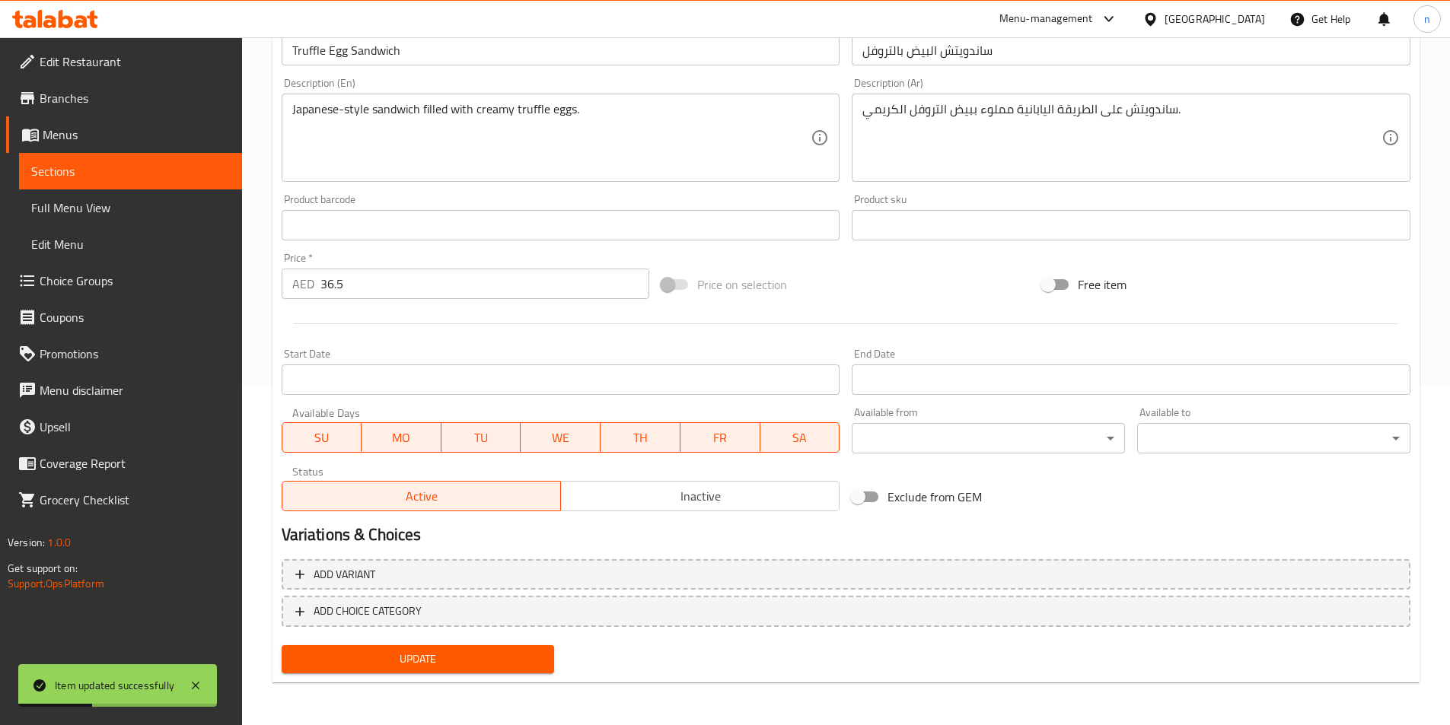
click at [155, 167] on span "Sections" at bounding box center [130, 171] width 199 height 18
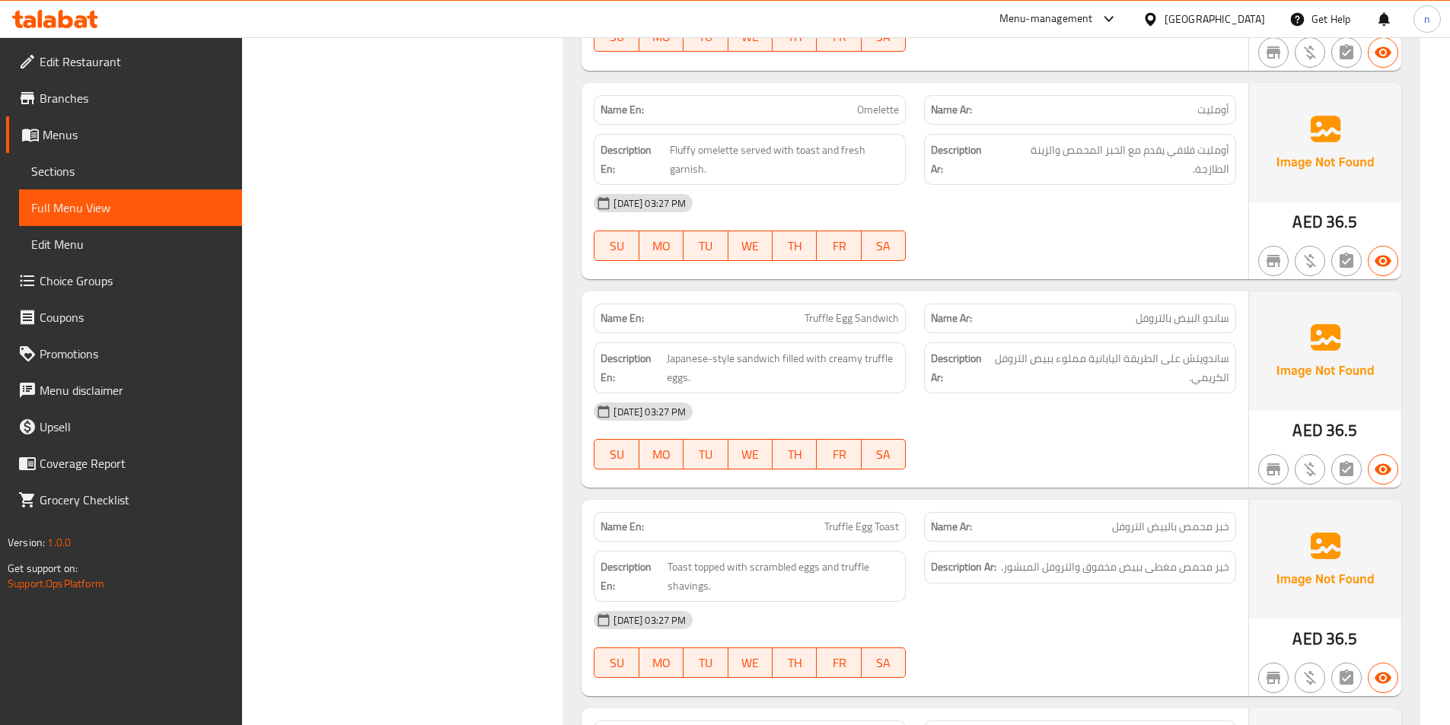
scroll to position [1751, 0]
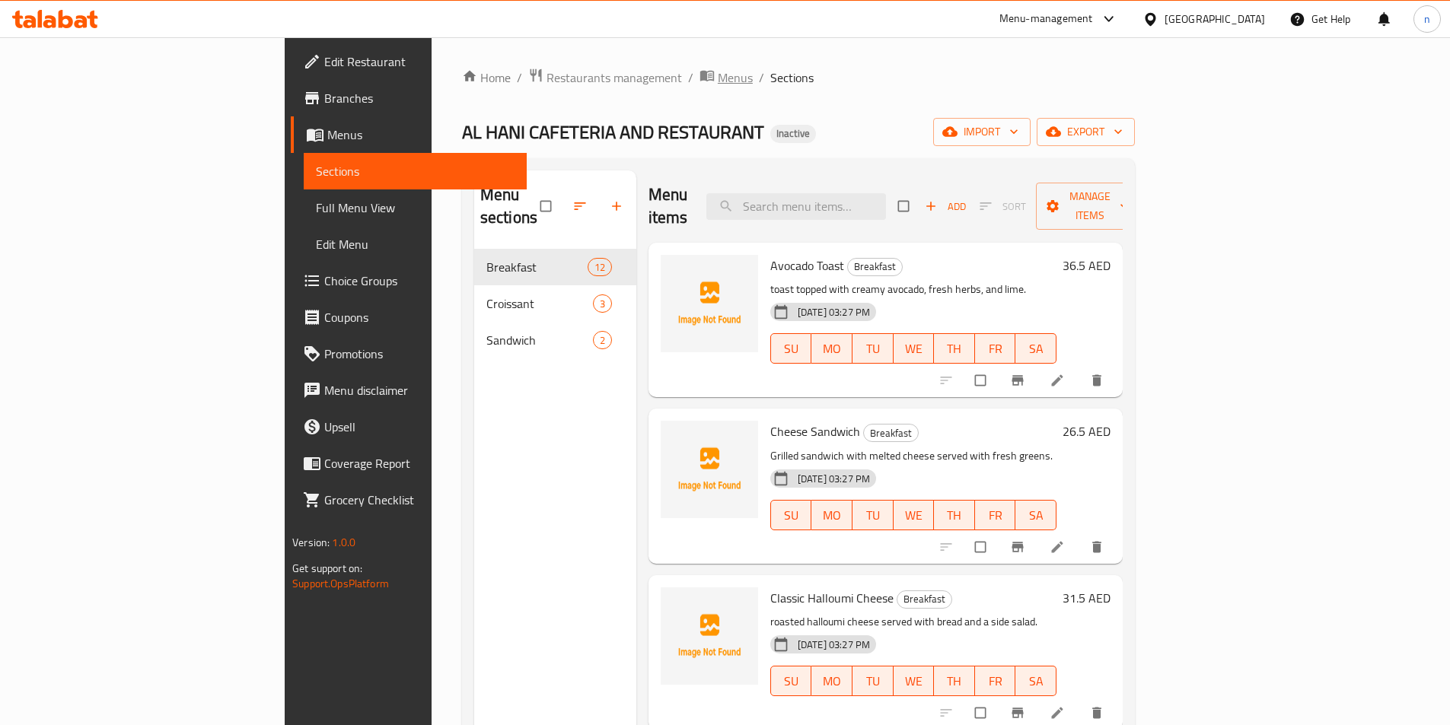
click at [718, 78] on span "Menus" at bounding box center [735, 78] width 35 height 18
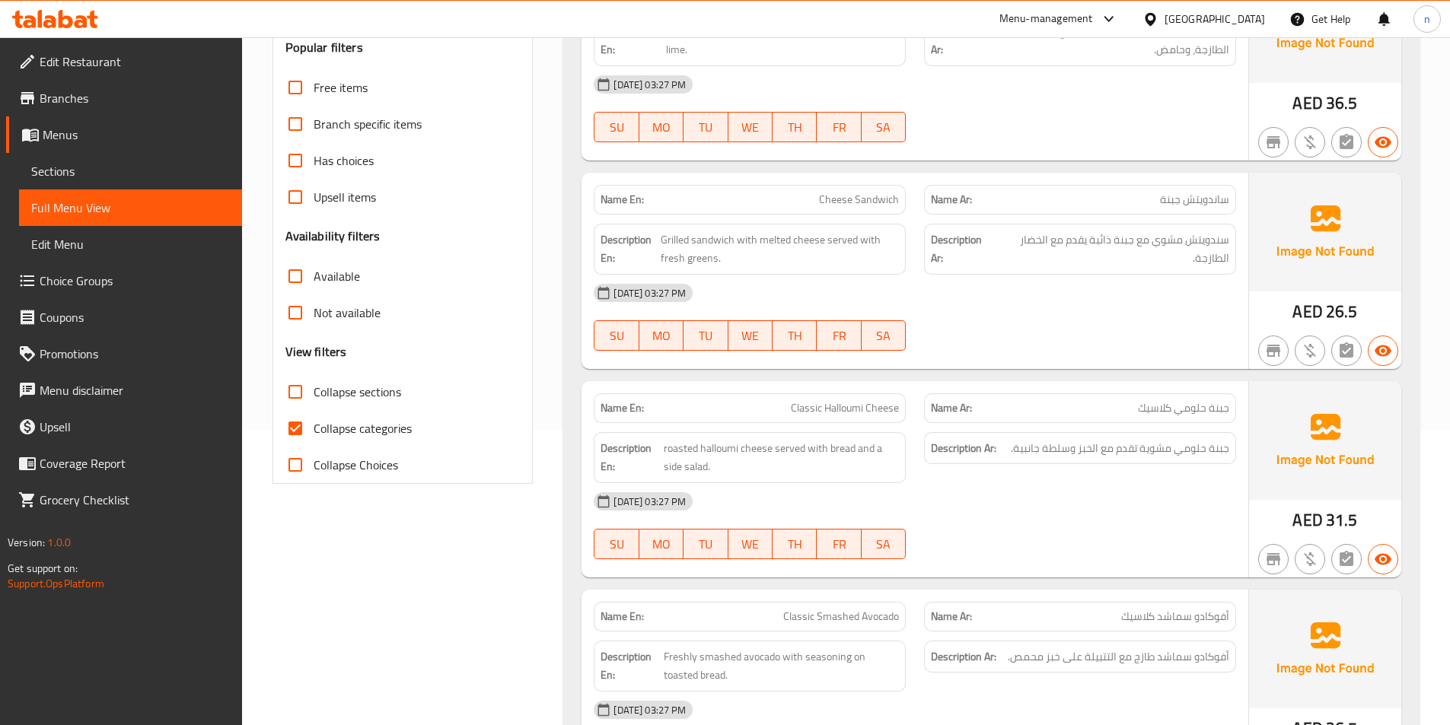
scroll to position [205, 0]
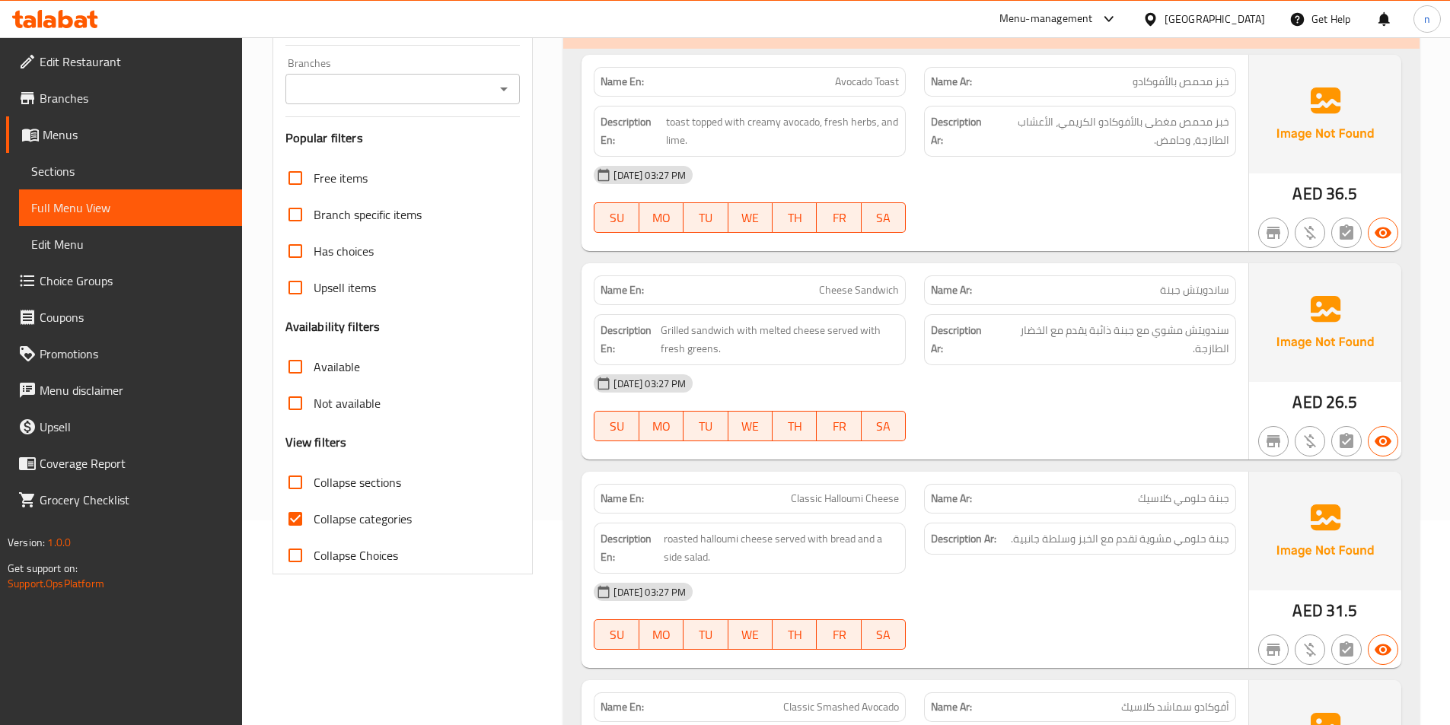
drag, startPoint x: 295, startPoint y: 541, endPoint x: 355, endPoint y: 544, distance: 60.2
click at [295, 537] on input "Collapse categories" at bounding box center [295, 519] width 37 height 37
checkbox input "false"
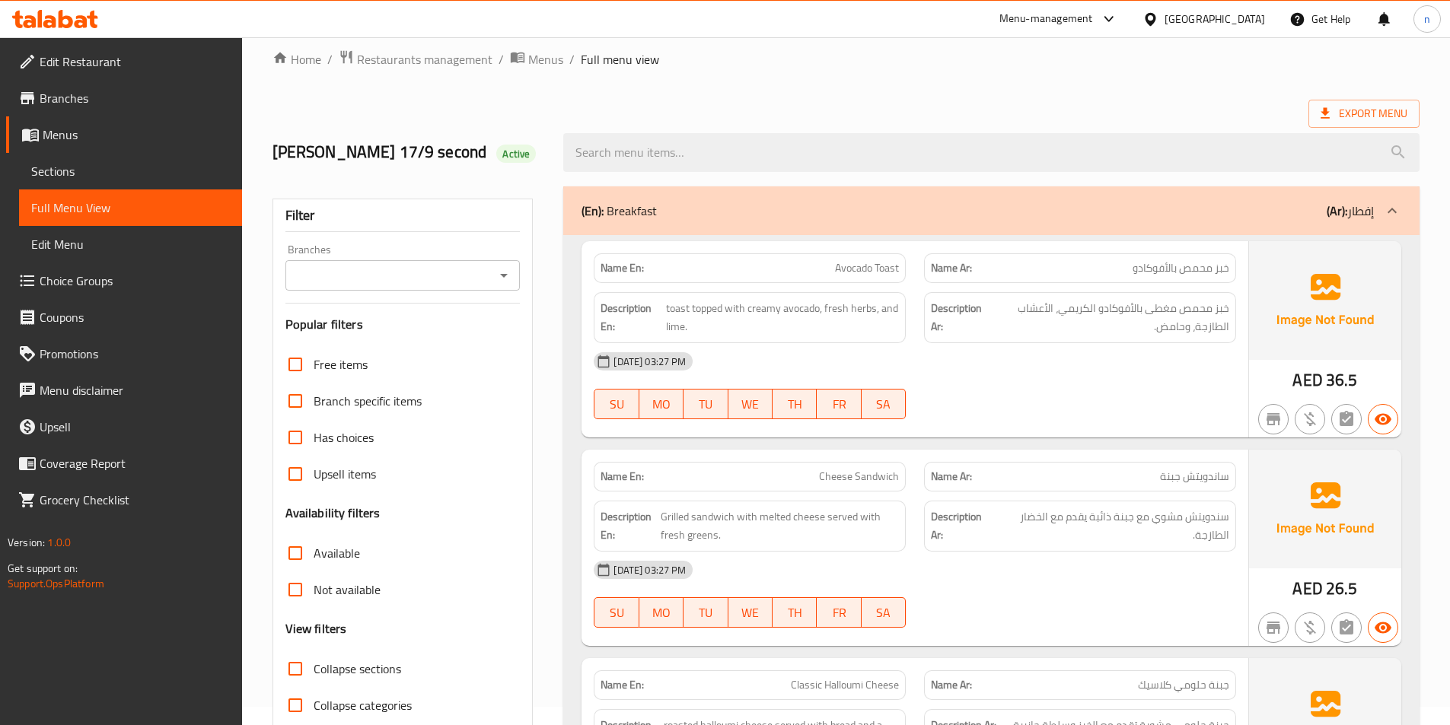
scroll to position [0, 0]
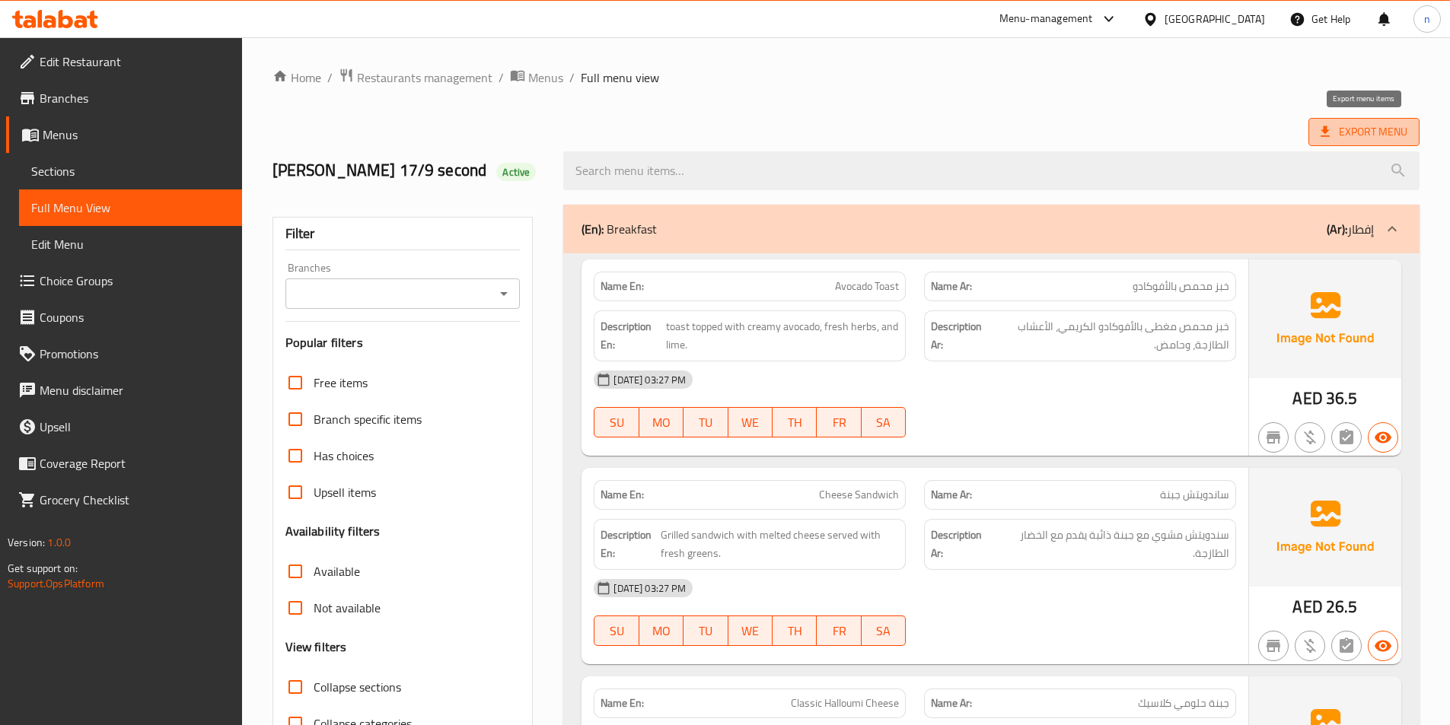
click at [1366, 139] on span "Export Menu" at bounding box center [1364, 132] width 87 height 19
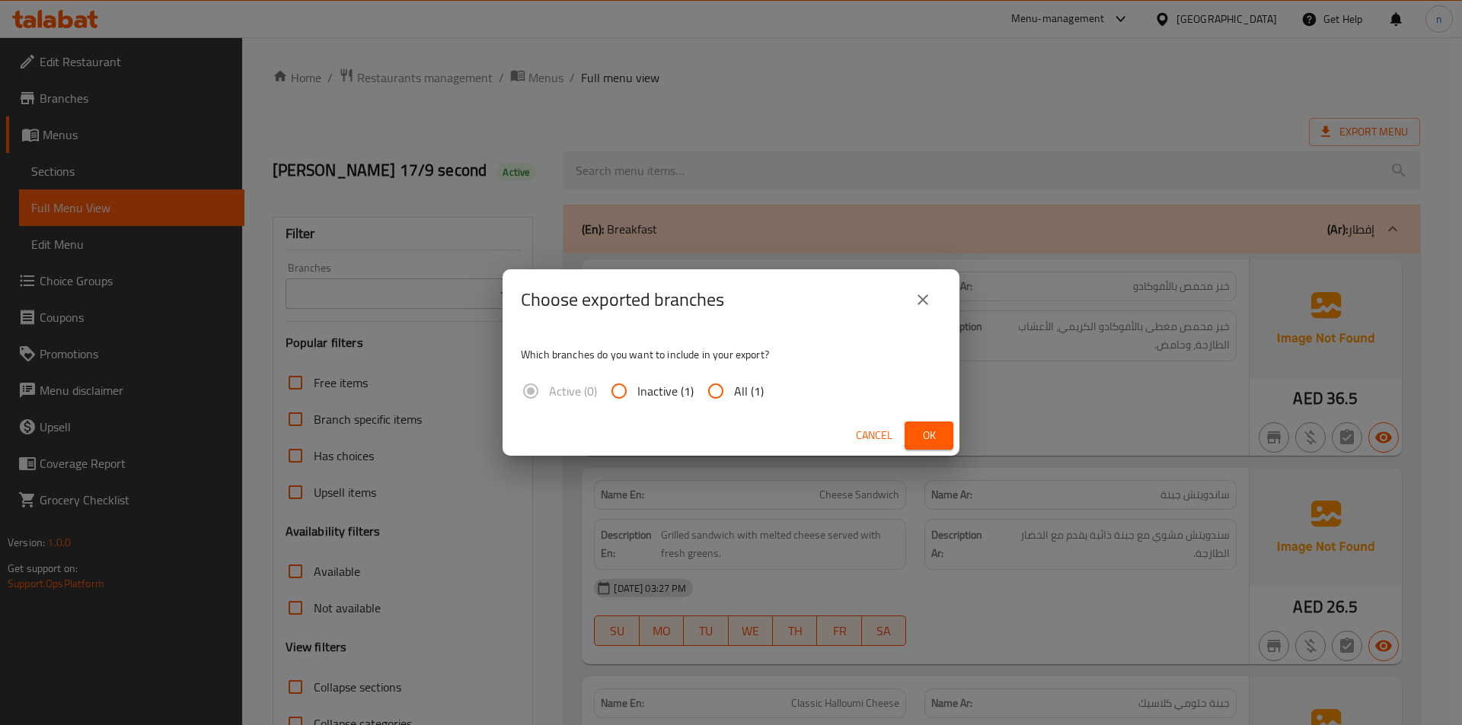
click at [716, 391] on input "All (1)" at bounding box center [715, 391] width 37 height 37
radio input "true"
click at [925, 439] on span "Ok" at bounding box center [929, 435] width 24 height 19
